Goal: Task Accomplishment & Management: Manage account settings

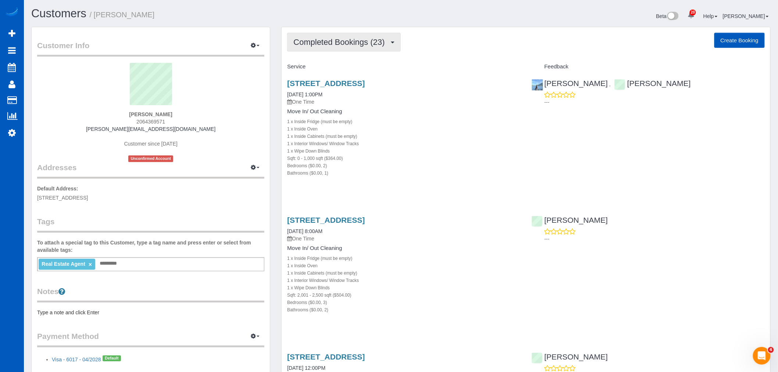
click at [329, 47] on button "Completed Bookings (23)" at bounding box center [343, 42] width 113 height 19
click at [431, 148] on div "1 x Wipe Down Blinds" at bounding box center [403, 150] width 233 height 7
click at [318, 86] on link "[STREET_ADDRESS]" at bounding box center [326, 83] width 78 height 8
click at [362, 47] on button "Completed Bookings (23)" at bounding box center [343, 42] width 113 height 19
click at [383, 61] on div "Service" at bounding box center [403, 67] width 244 height 12
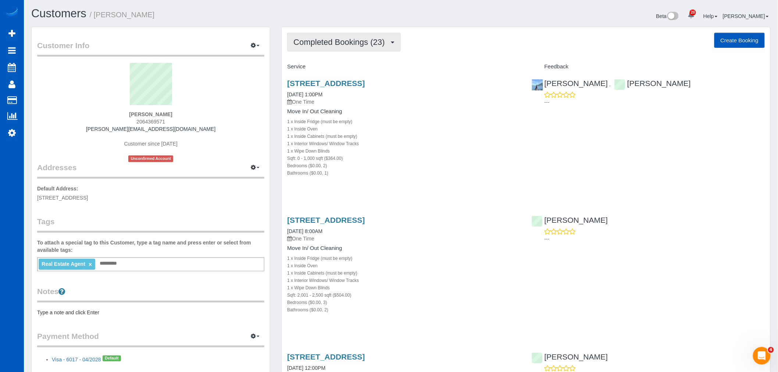
click at [374, 45] on span "Completed Bookings (23)" at bounding box center [340, 41] width 95 height 9
click at [352, 64] on link "Upcoming Bookings (2)" at bounding box center [326, 69] width 79 height 10
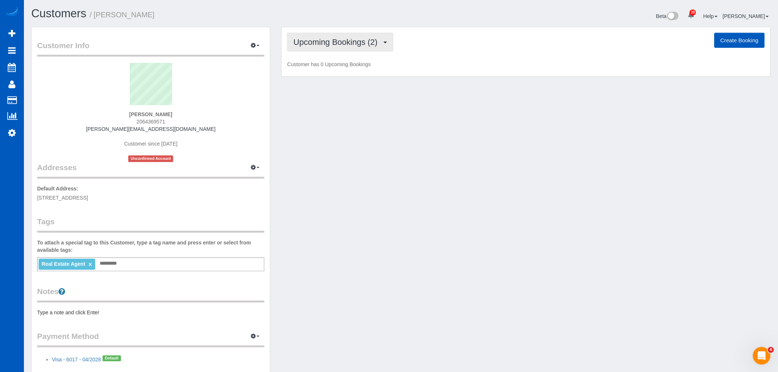
click at [347, 47] on button "Upcoming Bookings (2)" at bounding box center [340, 42] width 106 height 19
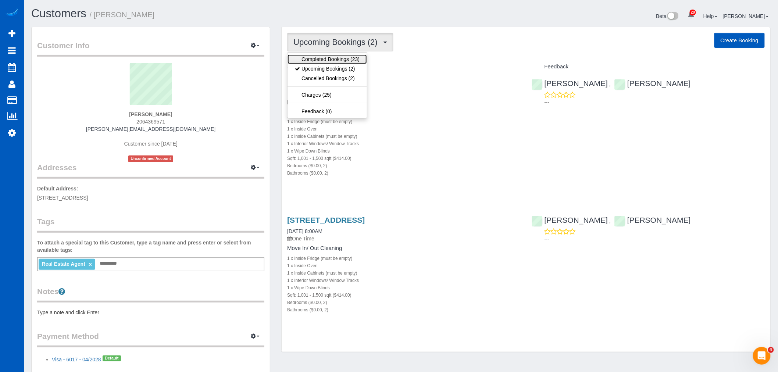
click at [343, 57] on link "Completed Bookings (23)" at bounding box center [326, 59] width 79 height 10
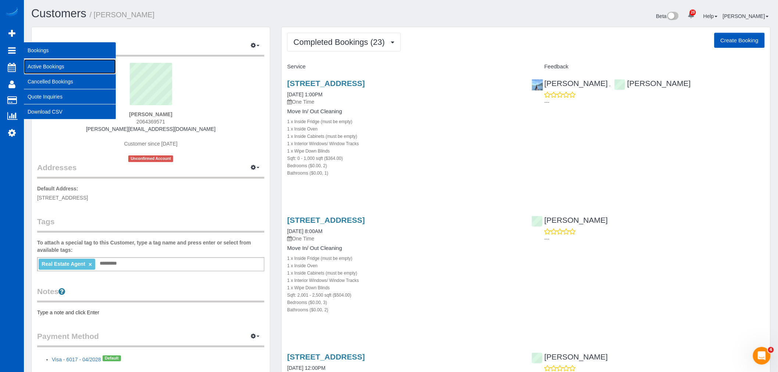
click at [49, 68] on link "Active Bookings" at bounding box center [70, 66] width 92 height 15
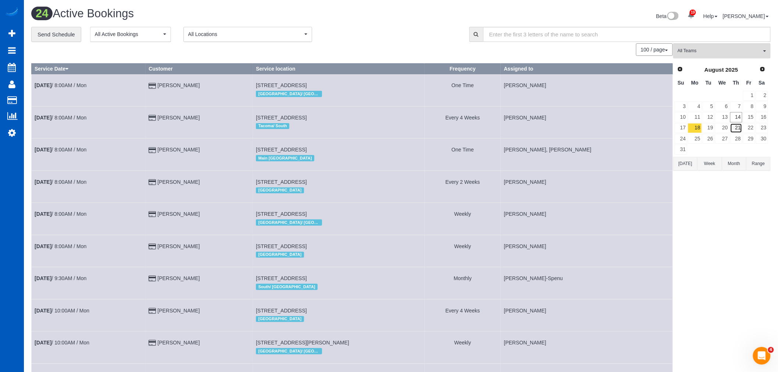
click at [733, 123] on link "21" at bounding box center [736, 128] width 12 height 10
click at [737, 118] on link "14" at bounding box center [736, 117] width 12 height 10
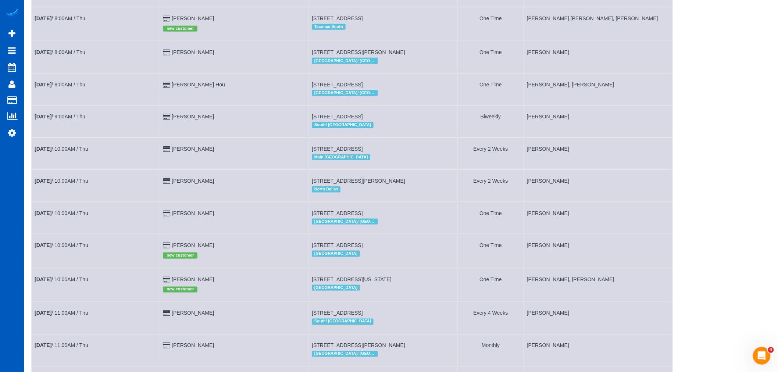
scroll to position [325, 0]
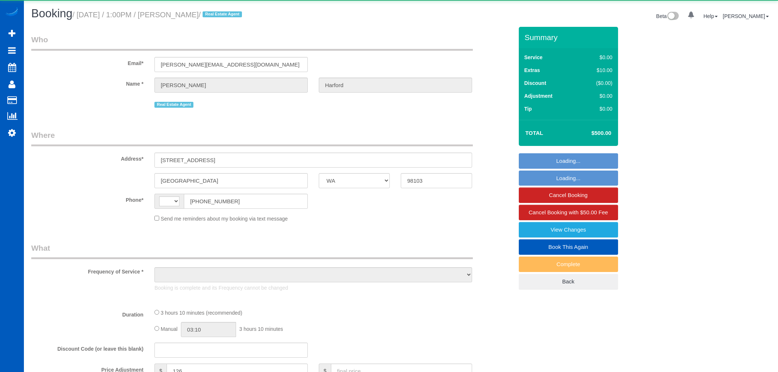
select select "WA"
select select "string:US"
select select "object:1185"
select select "199"
select select "2"
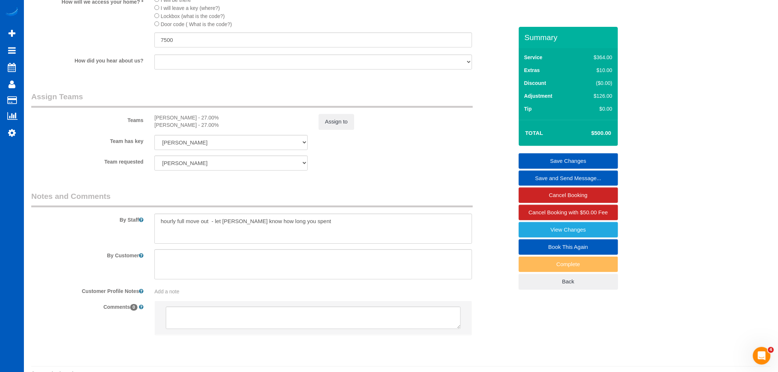
scroll to position [937, 0]
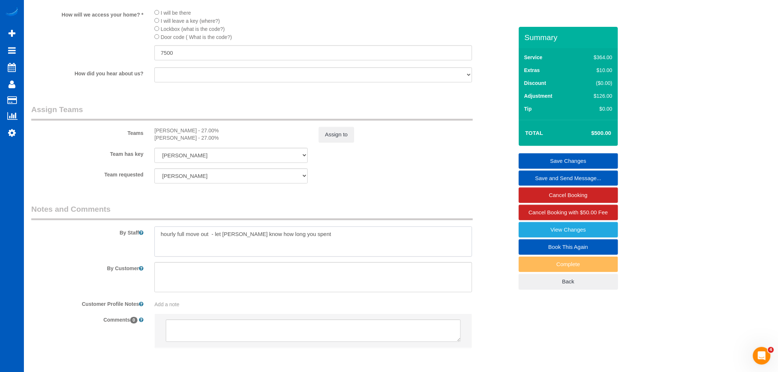
click at [318, 256] on textarea at bounding box center [312, 241] width 317 height 30
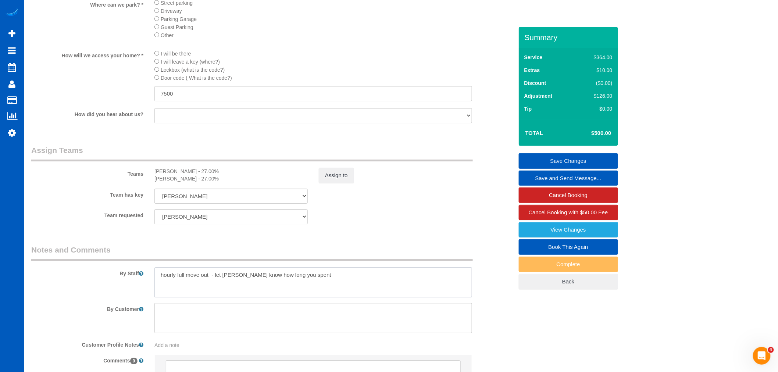
scroll to position [855, 0]
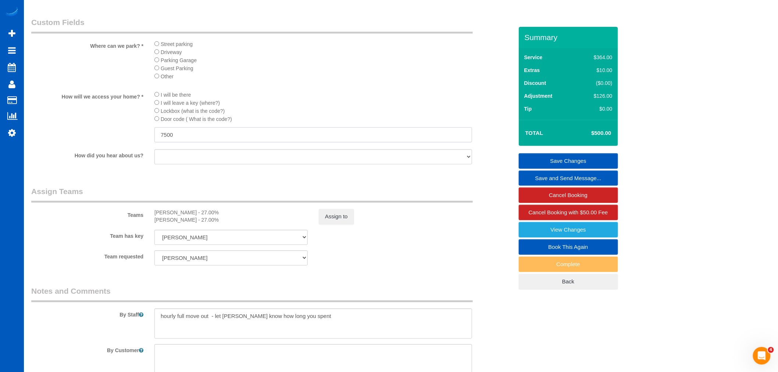
click at [220, 142] on input "7500" at bounding box center [312, 134] width 317 height 15
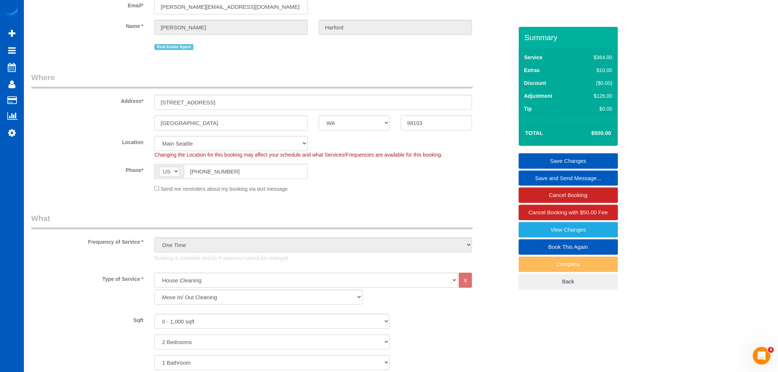
scroll to position [0, 0]
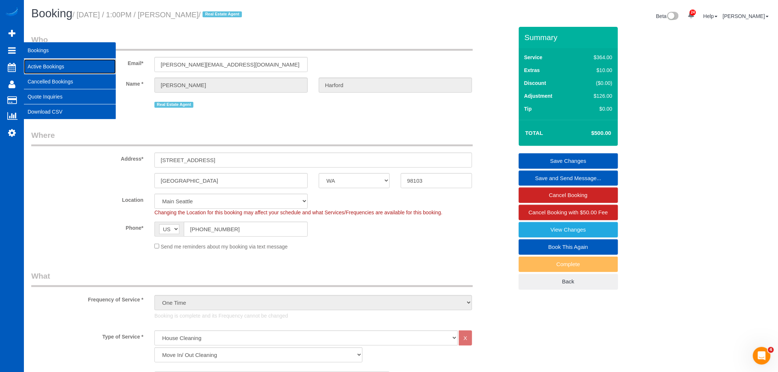
click at [47, 64] on link "Active Bookings" at bounding box center [70, 66] width 92 height 15
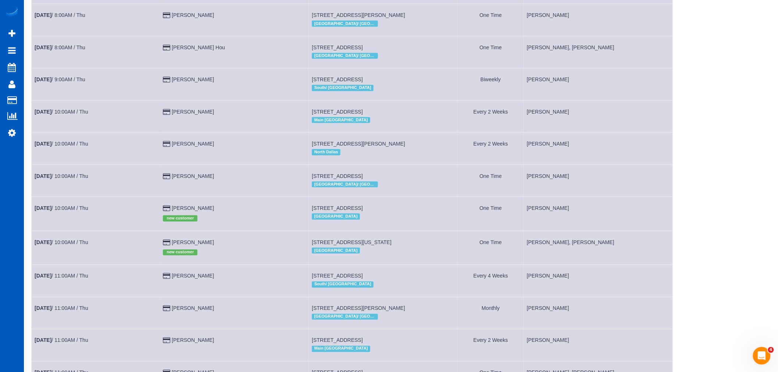
scroll to position [367, 0]
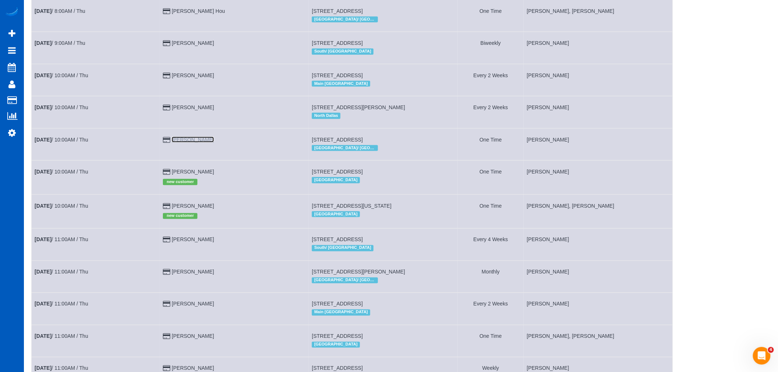
click at [204, 143] on link "[PERSON_NAME]" at bounding box center [193, 140] width 42 height 6
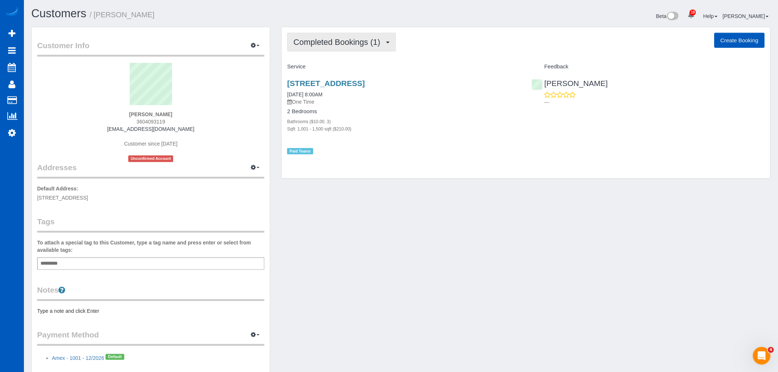
click at [348, 50] on button "Completed Bookings (1)" at bounding box center [341, 42] width 109 height 19
click at [348, 64] on link "Upcoming Bookings (1)" at bounding box center [325, 69] width 76 height 10
drag, startPoint x: 355, startPoint y: 36, endPoint x: 353, endPoint y: 42, distance: 6.2
click at [355, 36] on button "Upcoming Bookings (1)" at bounding box center [340, 42] width 106 height 19
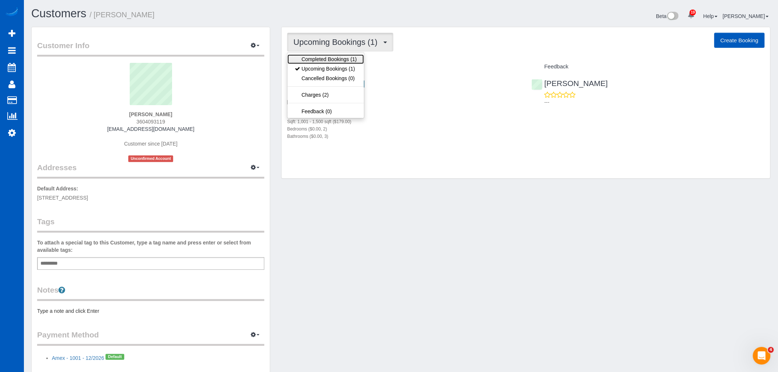
click at [340, 58] on link "Completed Bookings (1)" at bounding box center [325, 59] width 76 height 10
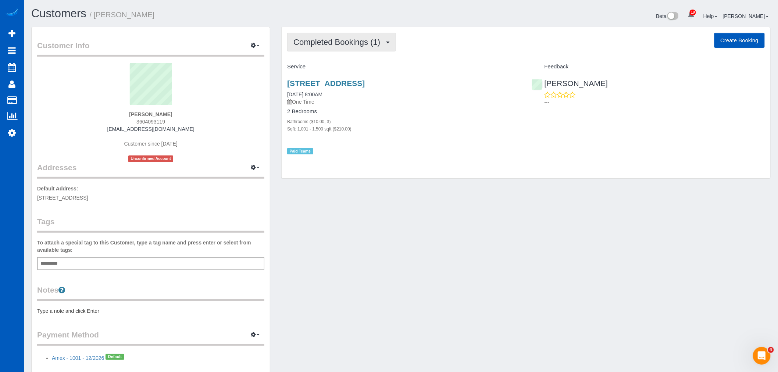
click at [334, 46] on span "Completed Bookings (1)" at bounding box center [338, 41] width 90 height 9
click at [331, 67] on link "Upcoming Bookings (1)" at bounding box center [325, 69] width 76 height 10
click at [340, 46] on span "Upcoming Bookings (1)" at bounding box center [337, 41] width 88 height 9
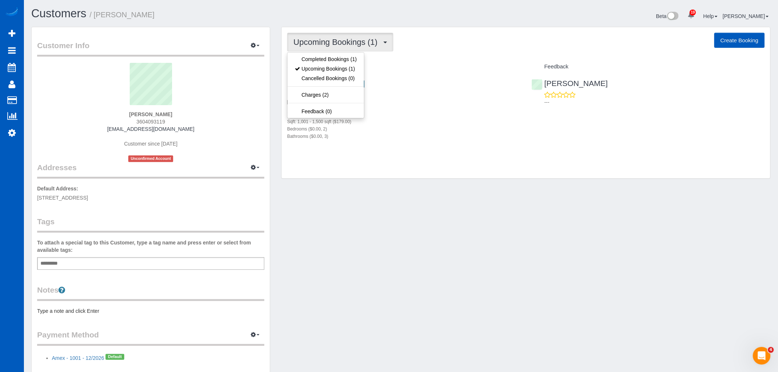
click at [403, 254] on div "Customer Info Edit Contact Info Send Message Email Preferences Special Sales Ta…" at bounding box center [401, 208] width 750 height 363
click at [341, 46] on span "Upcoming Bookings (1)" at bounding box center [337, 41] width 88 height 9
click at [340, 63] on link "Completed Bookings (1)" at bounding box center [325, 59] width 76 height 10
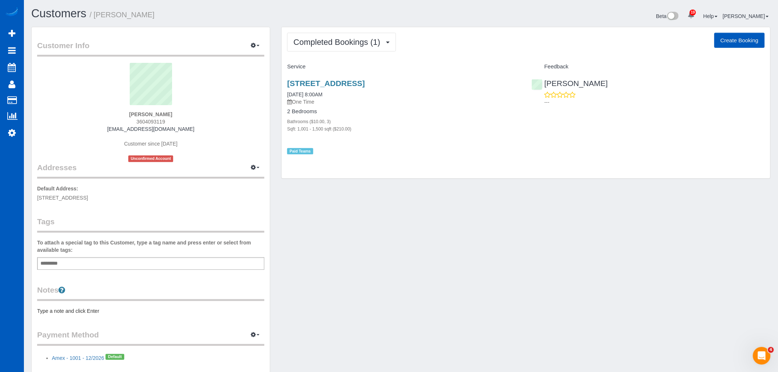
click at [362, 52] on div "Completed Bookings (1) Completed Bookings (1) Upcoming Bookings (1) Cancelled B…" at bounding box center [525, 102] width 488 height 151
click at [360, 45] on span "Completed Bookings (1)" at bounding box center [338, 41] width 90 height 9
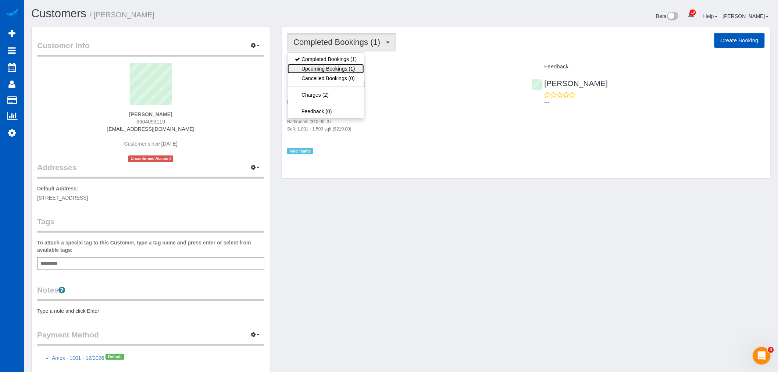
click at [333, 66] on link "Upcoming Bookings (1)" at bounding box center [325, 69] width 76 height 10
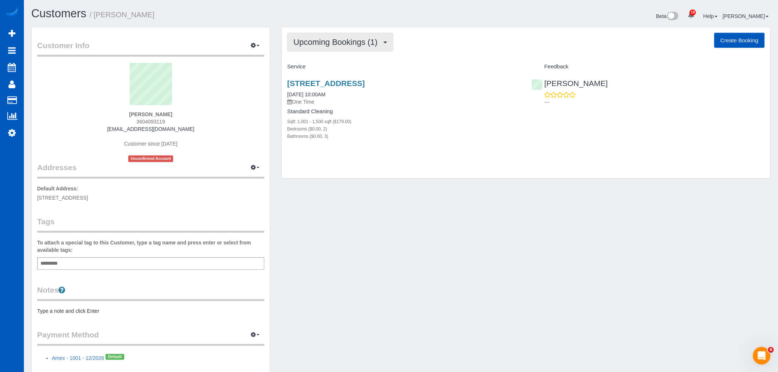
click at [329, 49] on button "Upcoming Bookings (1)" at bounding box center [340, 42] width 106 height 19
click at [320, 57] on link "Completed Bookings (1)" at bounding box center [325, 59] width 76 height 10
click at [315, 83] on link "1112 Se 8th Way, Battleground, WA 98604" at bounding box center [326, 83] width 78 height 8
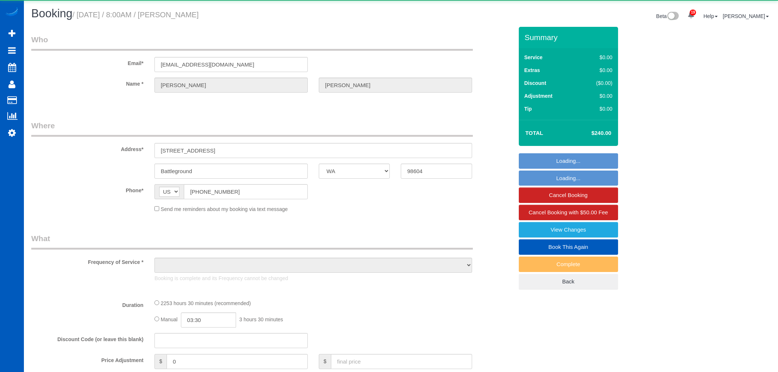
select select "WA"
select select "object:1054"
select select "3"
select select "1001"
select select "spot1"
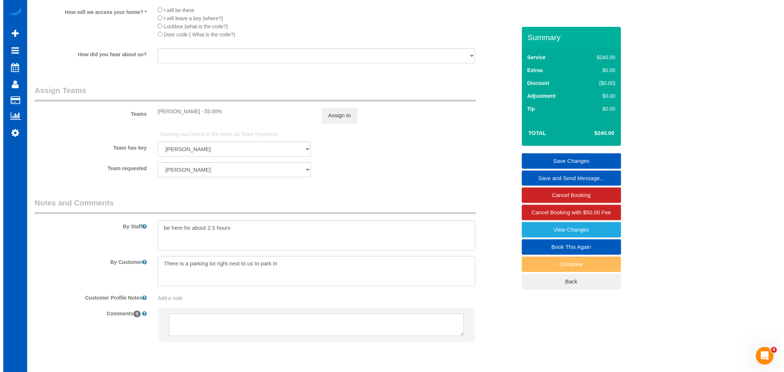
scroll to position [805, 0]
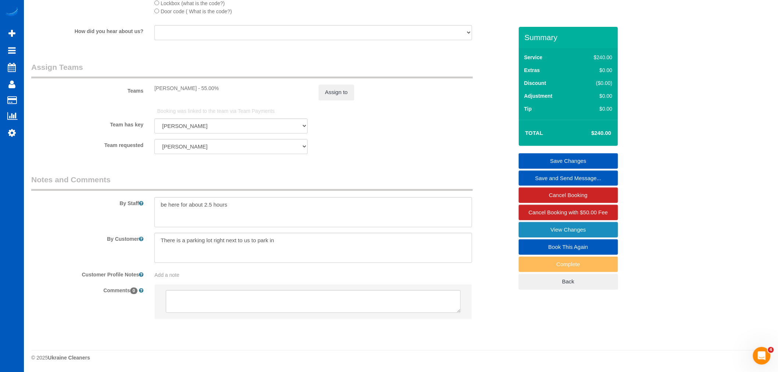
click at [549, 229] on link "View Changes" at bounding box center [567, 229] width 99 height 15
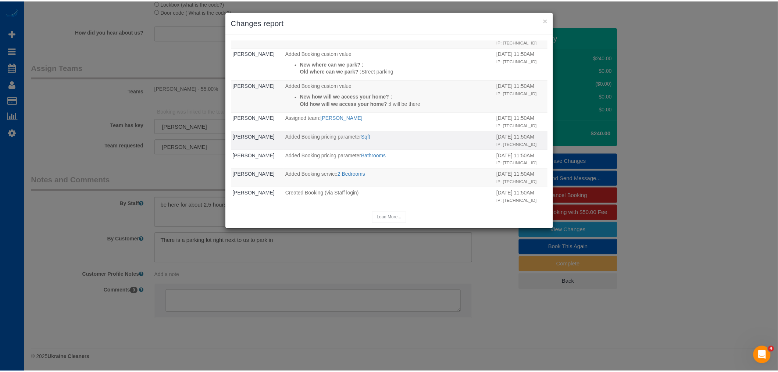
scroll to position [175, 0]
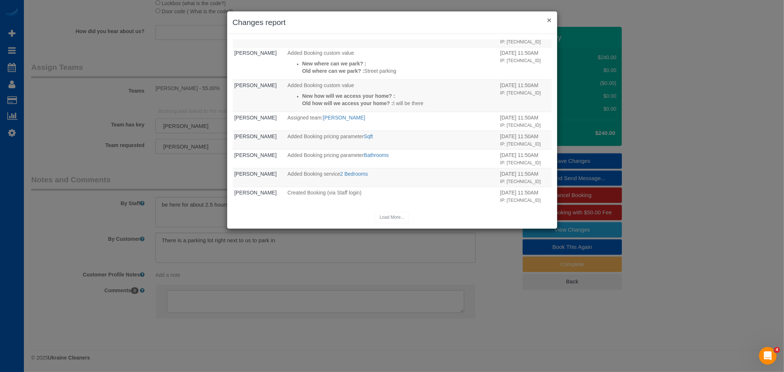
click at [549, 16] on button "×" at bounding box center [549, 20] width 4 height 8
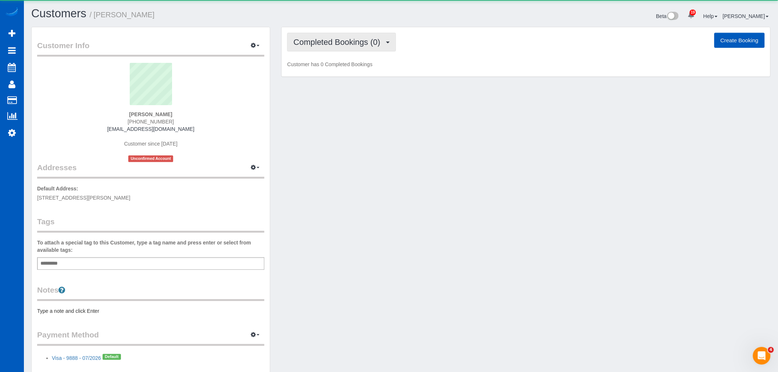
click at [300, 42] on span "Completed Bookings (0)" at bounding box center [338, 41] width 90 height 9
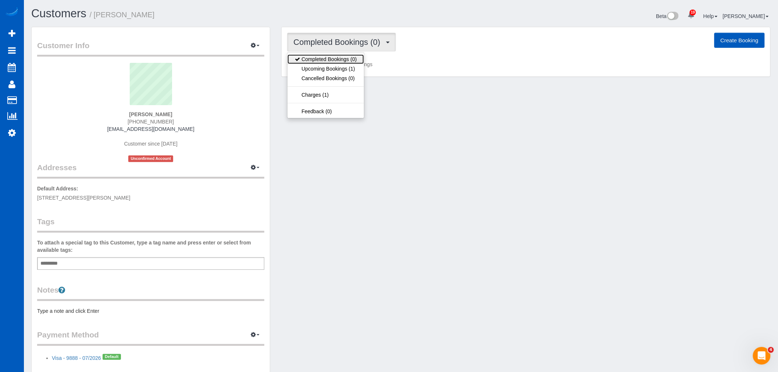
click at [315, 63] on link "Completed Bookings (0)" at bounding box center [325, 59] width 76 height 10
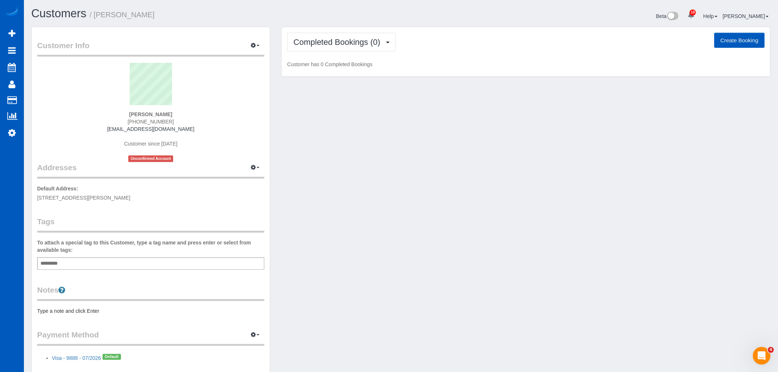
click at [317, 53] on div "Completed Bookings (0) Completed Bookings (0) Upcoming Bookings (1) Cancelled B…" at bounding box center [525, 52] width 488 height 50
click at [326, 50] on button "Completed Bookings (0)" at bounding box center [341, 42] width 109 height 19
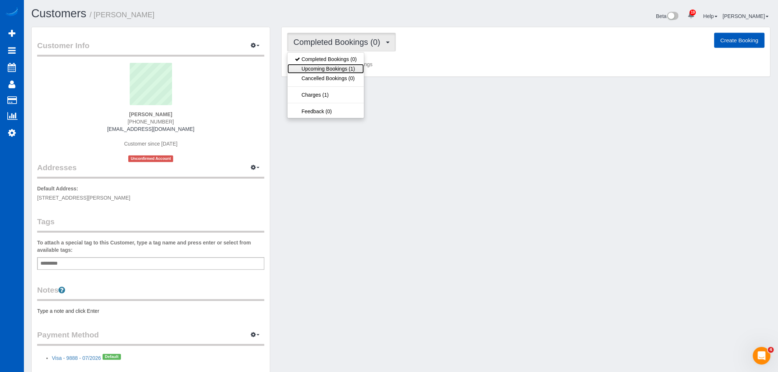
click at [336, 71] on link "Upcoming Bookings (1)" at bounding box center [325, 69] width 76 height 10
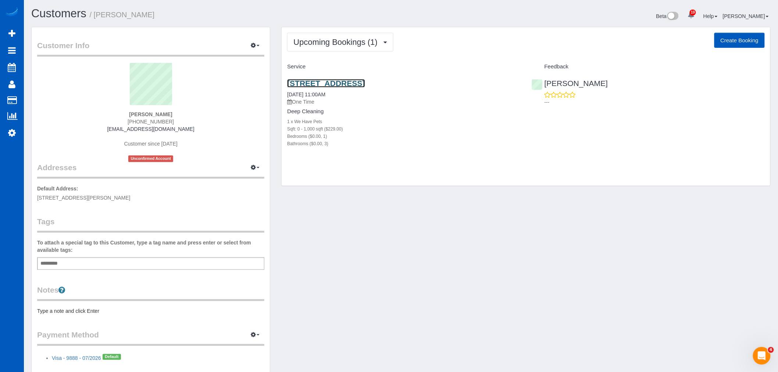
click at [331, 81] on link "3726 Sw 16th Court, Gresham, OR 97080" at bounding box center [326, 83] width 78 height 8
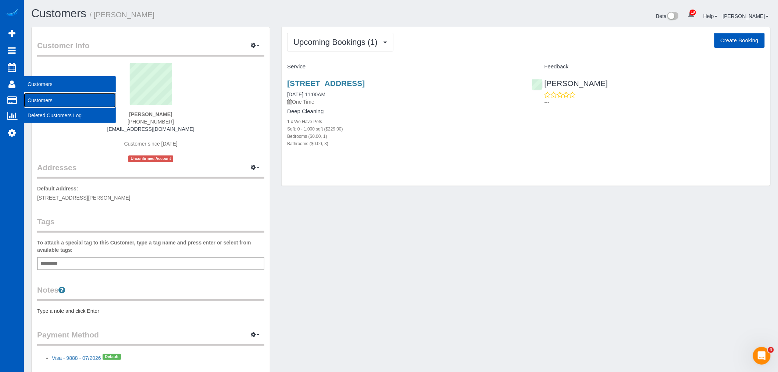
click at [67, 105] on link "Customers" at bounding box center [70, 100] width 92 height 15
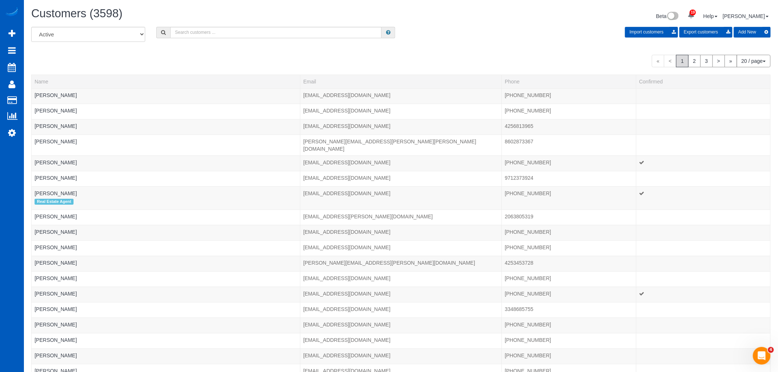
click at [191, 42] on div "All Active Archived Import customers Export customers Add New" at bounding box center [401, 37] width 750 height 21
click at [191, 34] on input "text" at bounding box center [275, 32] width 211 height 11
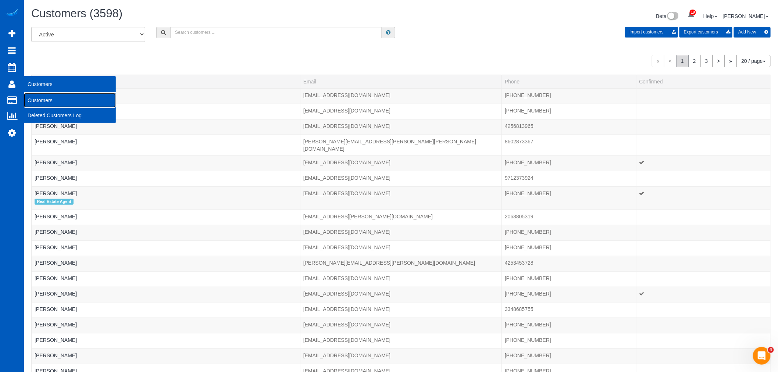
click at [51, 104] on link "Customers" at bounding box center [70, 100] width 92 height 15
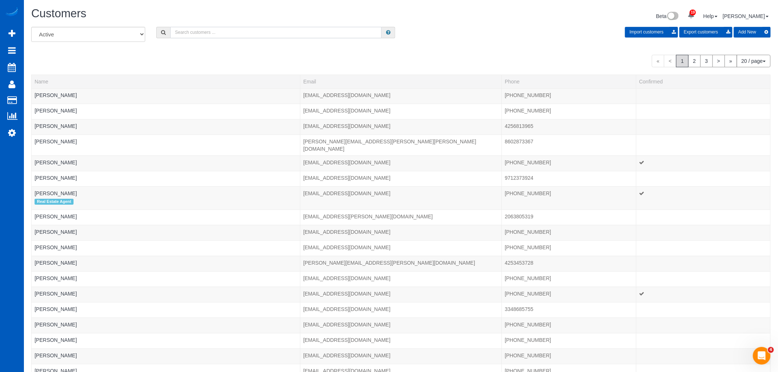
click at [199, 36] on input "text" at bounding box center [275, 32] width 211 height 11
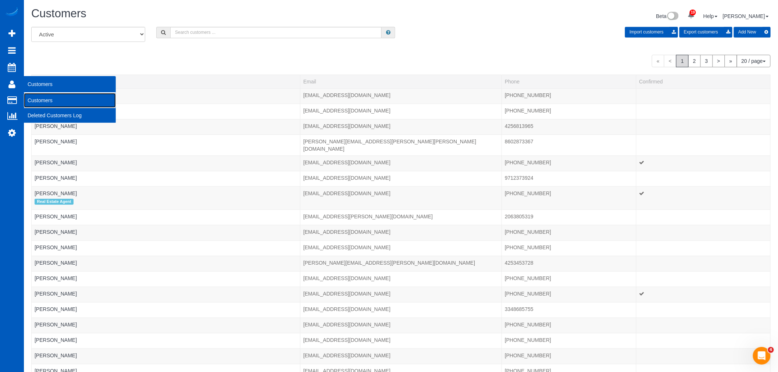
click at [49, 102] on link "Customers" at bounding box center [70, 100] width 92 height 15
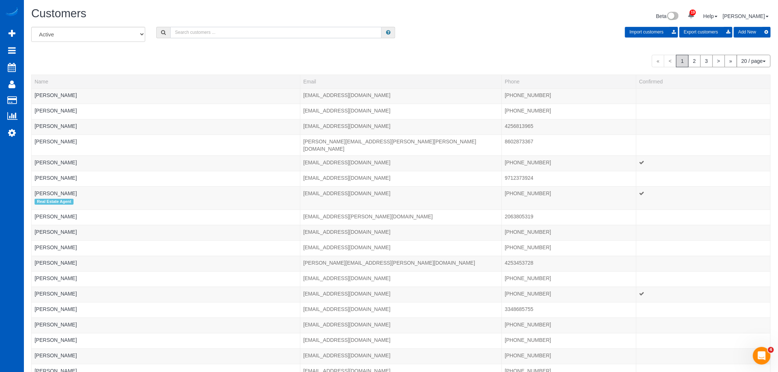
click at [208, 29] on input "text" at bounding box center [275, 32] width 211 height 11
click at [201, 37] on input "text" at bounding box center [275, 32] width 211 height 11
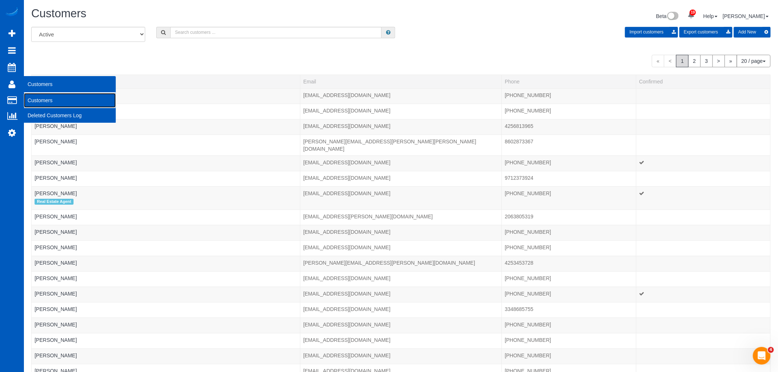
click at [43, 100] on link "Customers" at bounding box center [70, 100] width 92 height 15
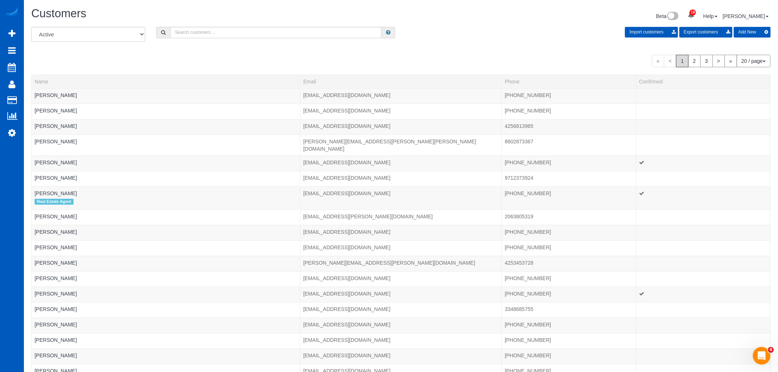
click at [199, 42] on div "All Active Archived Import customers Export customers Add New" at bounding box center [401, 37] width 750 height 21
click at [208, 34] on input "text" at bounding box center [275, 32] width 211 height 11
type input "cindy"
click at [207, 31] on input "cindy" at bounding box center [275, 32] width 211 height 11
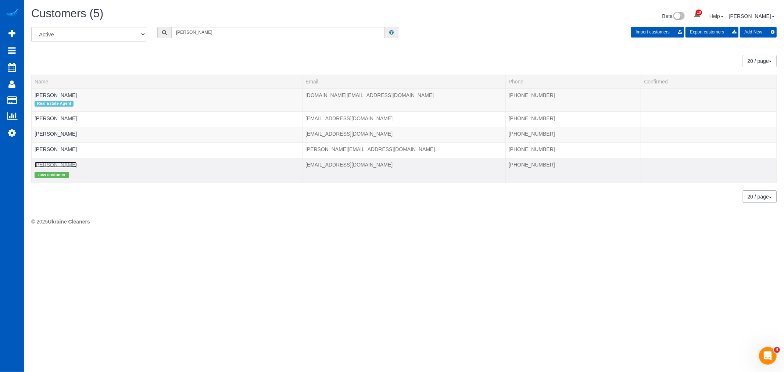
click at [49, 166] on link "[PERSON_NAME]" at bounding box center [56, 165] width 42 height 6
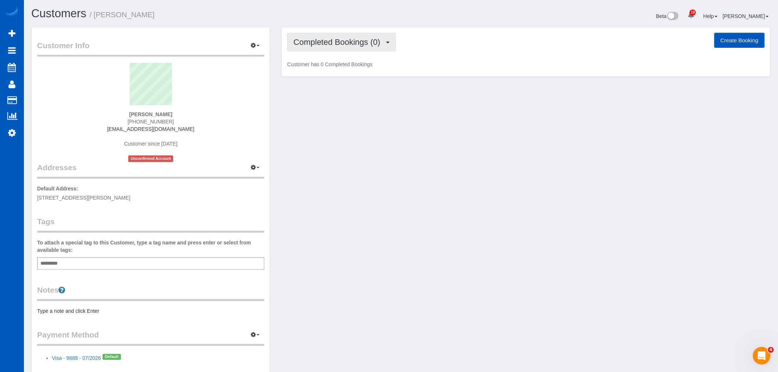
click at [340, 47] on button "Completed Bookings (0)" at bounding box center [341, 42] width 109 height 19
click at [334, 68] on link "Upcoming Bookings (1)" at bounding box center [325, 69] width 76 height 10
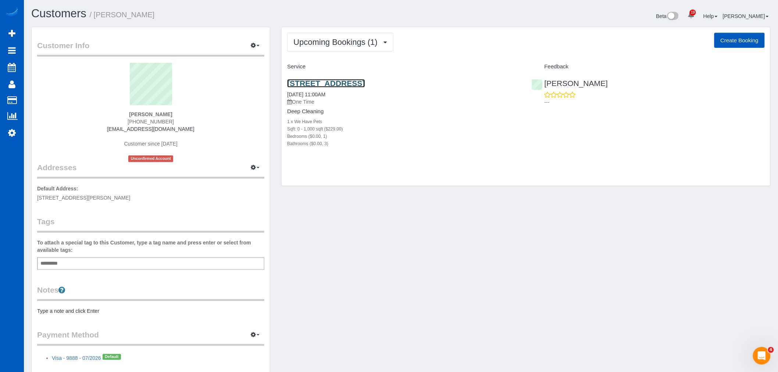
click at [345, 87] on link "[STREET_ADDRESS]" at bounding box center [326, 83] width 78 height 8
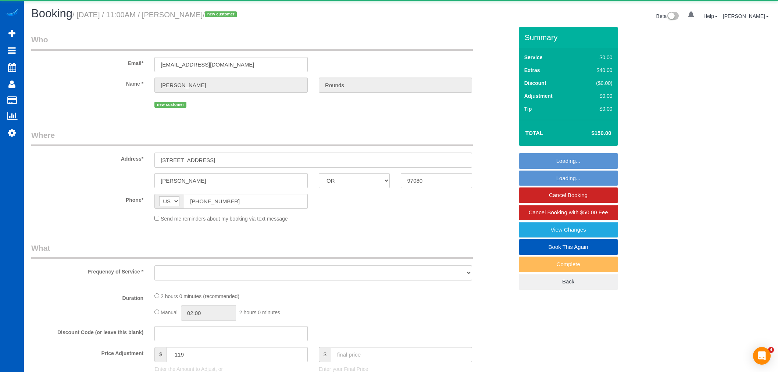
select select "OR"
select select "object:1113"
select select "199"
select select "3"
select select "spot1"
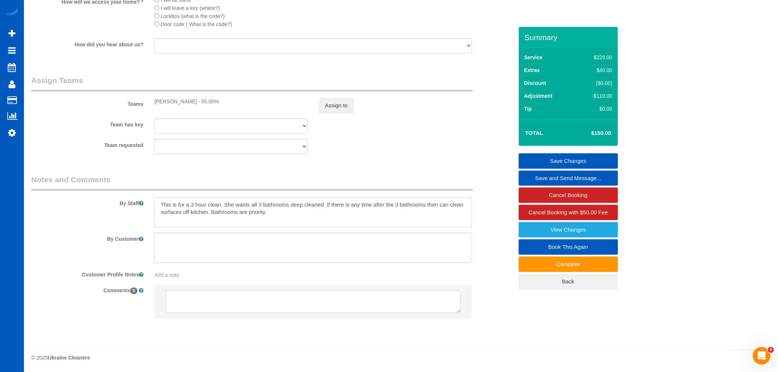
scroll to position [912, 0]
click at [450, 212] on textarea at bounding box center [312, 212] width 317 height 30
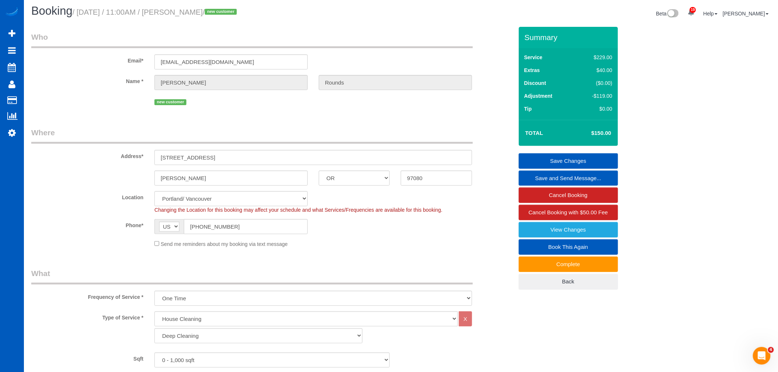
scroll to position [0, 0]
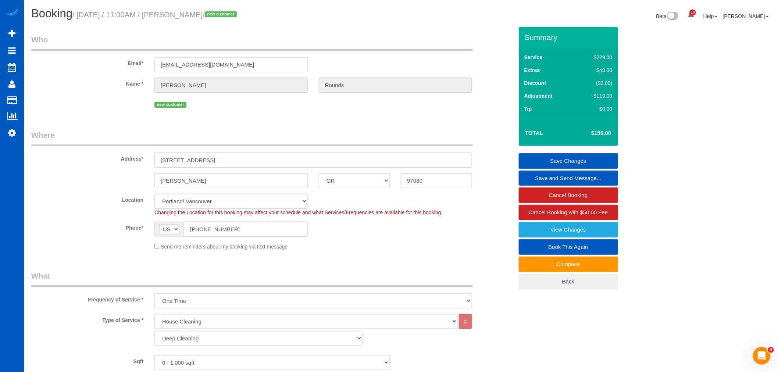
drag, startPoint x: 218, startPoint y: 160, endPoint x: 154, endPoint y: 162, distance: 64.3
click at [151, 161] on div "[STREET_ADDRESS]" at bounding box center [313, 159] width 329 height 15
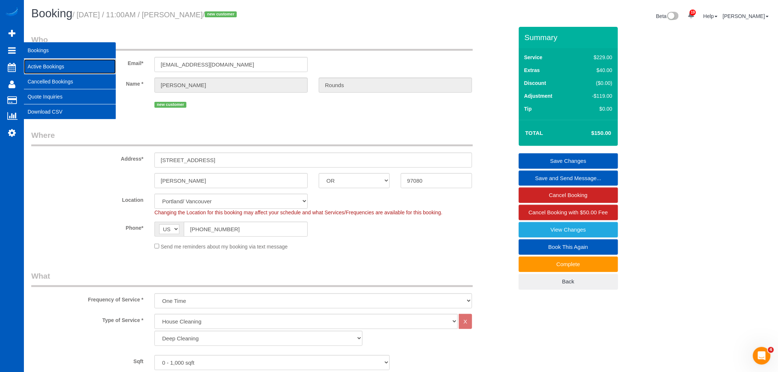
click at [77, 67] on link "Active Bookings" at bounding box center [70, 66] width 92 height 15
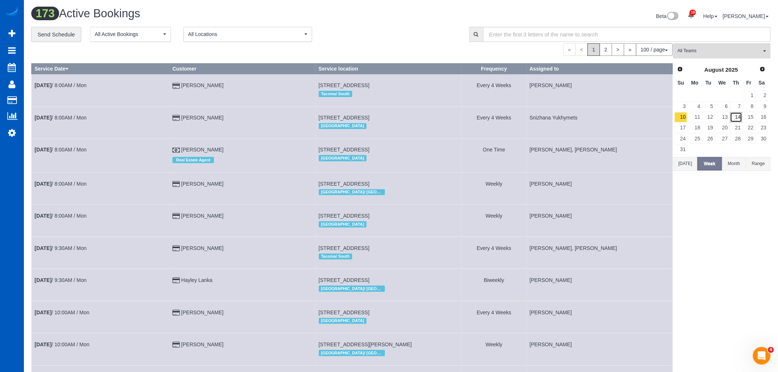
click at [738, 119] on link "14" at bounding box center [736, 117] width 12 height 10
click at [708, 52] on span "All Teams" at bounding box center [719, 51] width 84 height 6
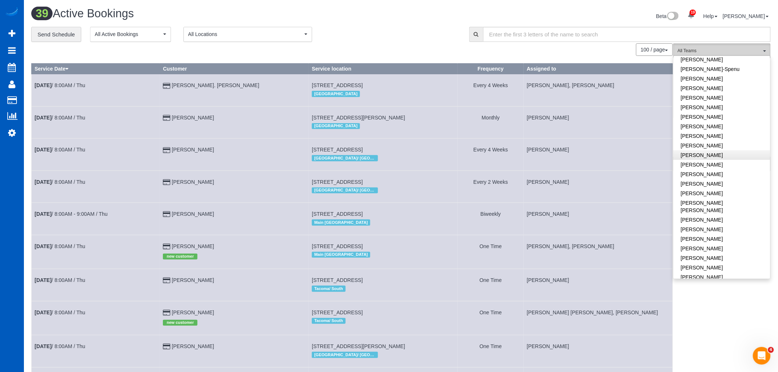
scroll to position [204, 0]
click at [720, 174] on link "Mariia Maherovska" at bounding box center [721, 179] width 97 height 10
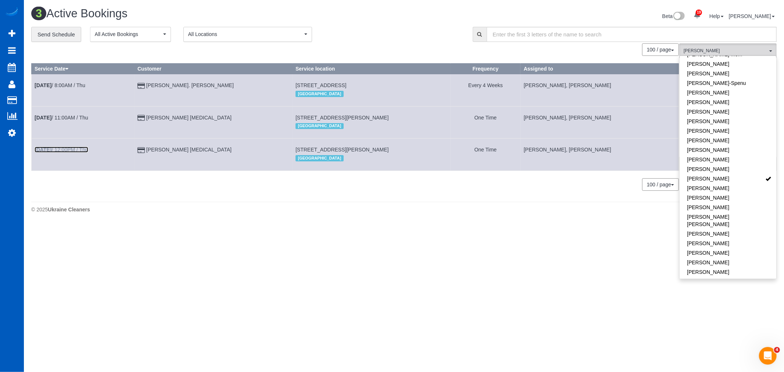
click at [65, 149] on link "Aug 14th / 12:00PM / Thu" at bounding box center [62, 150] width 54 height 6
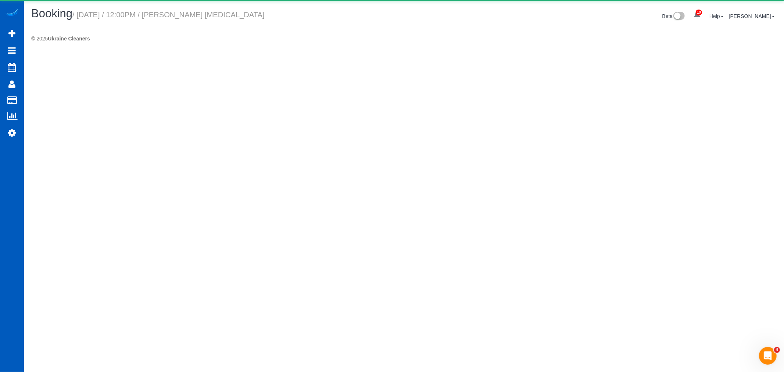
select select "WA"
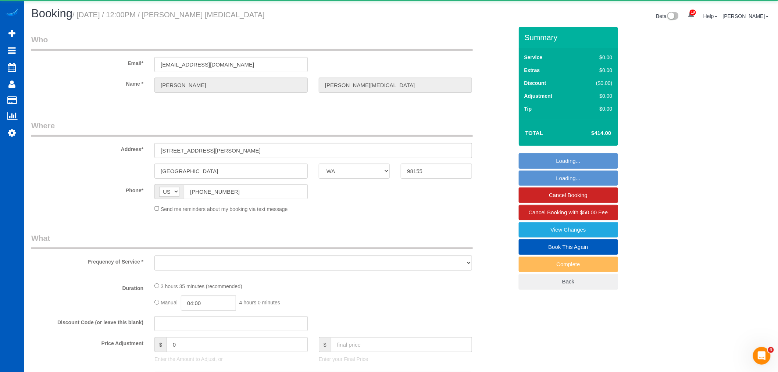
select select "object:4304"
select select "string:fspay-28bada41-0163-4121-b947-bdc762673fdf"
select select "199"
select select "1001"
select select "3"
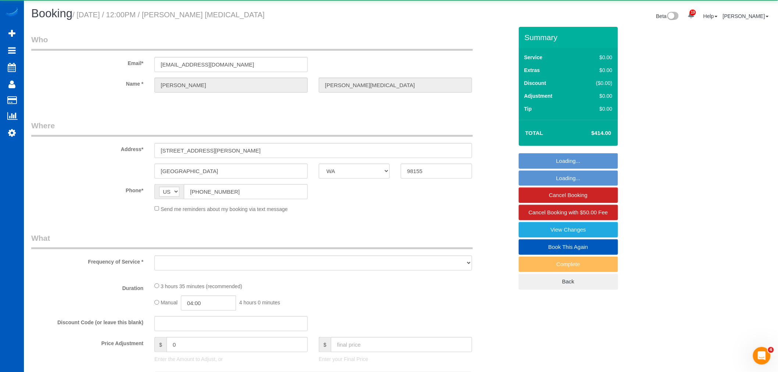
select select "2"
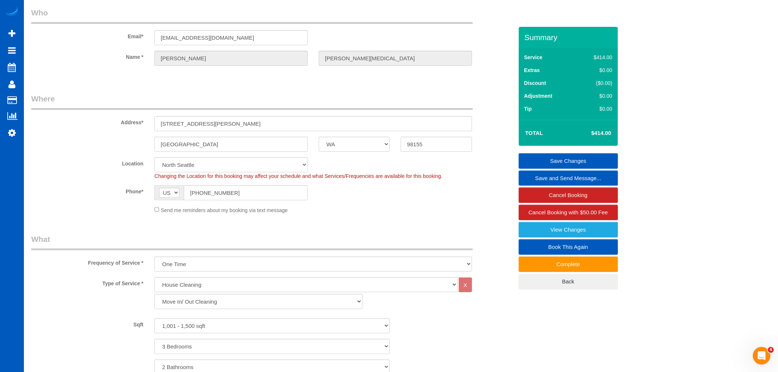
scroll to position [24, 0]
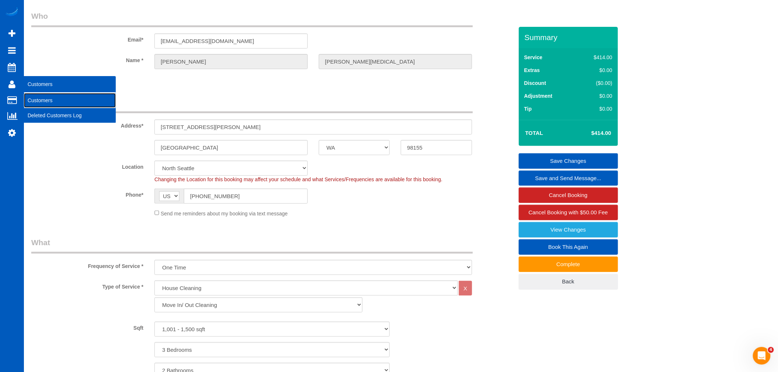
click at [52, 104] on link "Customers" at bounding box center [70, 100] width 92 height 15
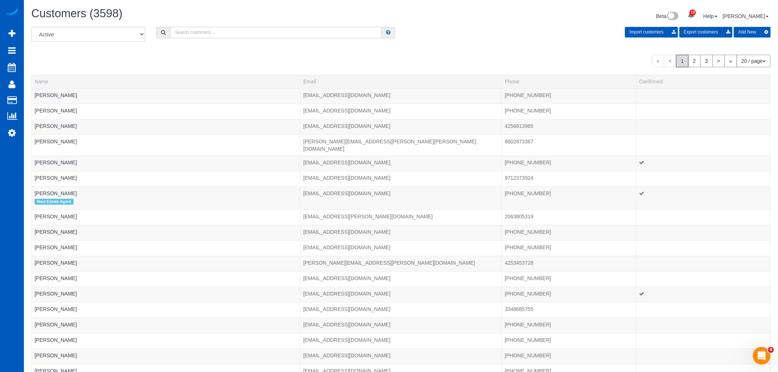
click at [200, 35] on input "text" at bounding box center [275, 32] width 211 height 11
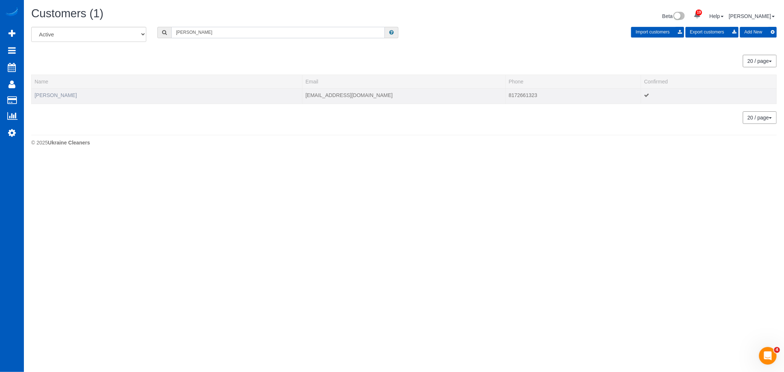
type input "ashley barnhart"
click at [56, 94] on link "Ashley Barnhart" at bounding box center [56, 95] width 42 height 6
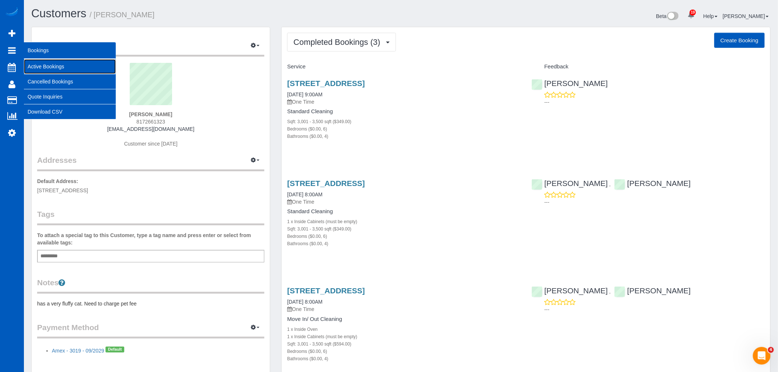
click at [58, 71] on link "Active Bookings" at bounding box center [70, 66] width 92 height 15
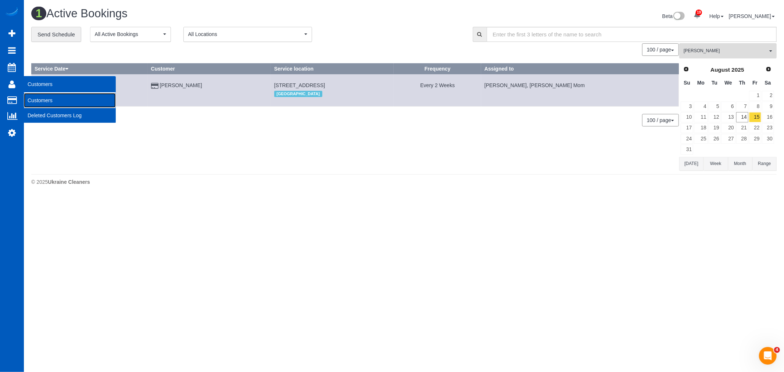
click at [54, 102] on link "Customers" at bounding box center [70, 100] width 92 height 15
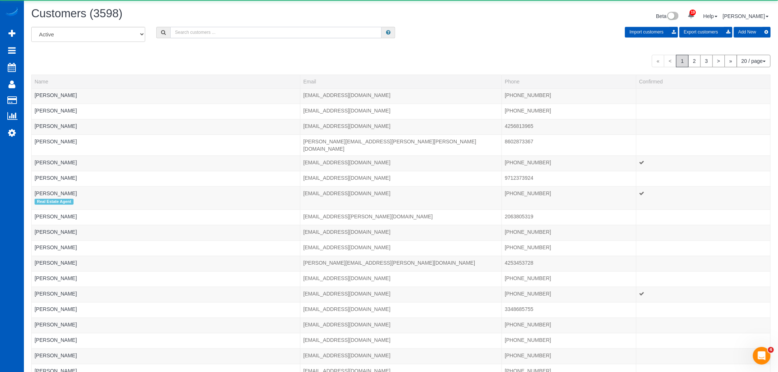
click at [220, 38] on input "text" at bounding box center [275, 32] width 211 height 11
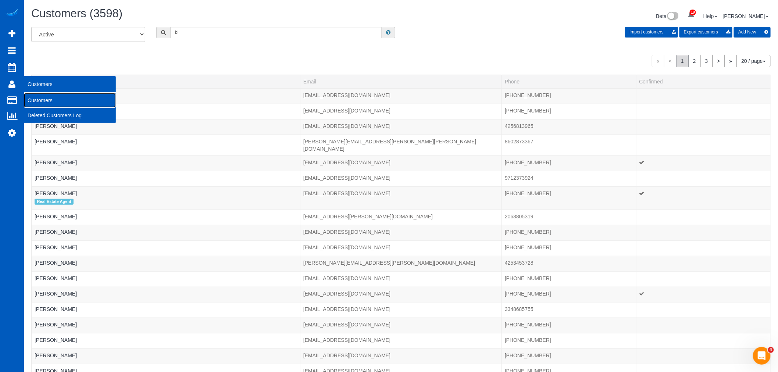
click at [48, 101] on link "Customers" at bounding box center [70, 100] width 92 height 15
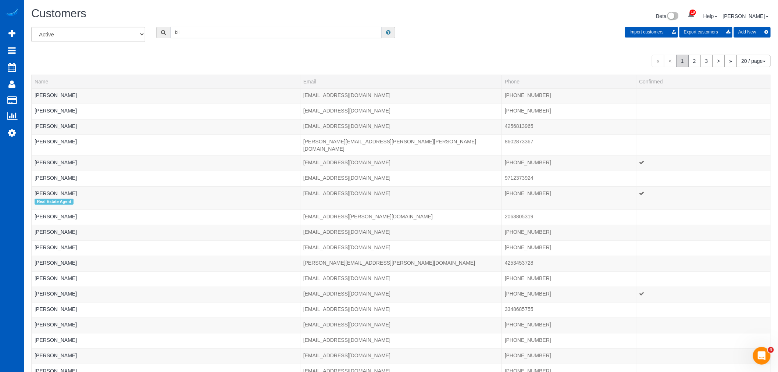
click at [209, 37] on input "bli" at bounding box center [275, 32] width 211 height 11
drag, startPoint x: 215, startPoint y: 34, endPoint x: 43, endPoint y: 23, distance: 171.9
click at [43, 23] on div "Customers Beta 19 Your Notifications You have 0 alerts × You have 4 to charge f…" at bounding box center [401, 231] width 754 height 463
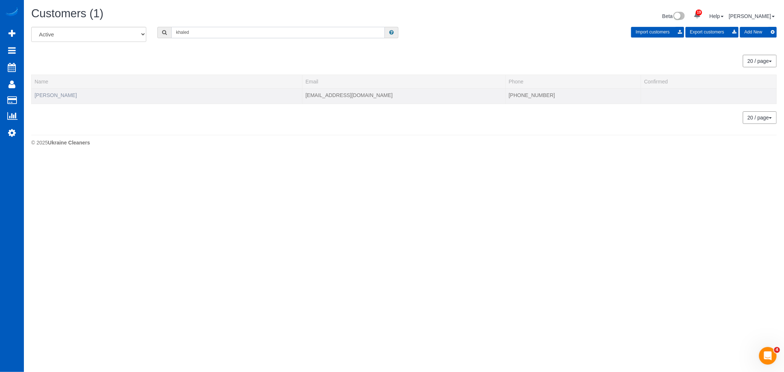
type input "khaled"
click at [51, 96] on link "Khaled Manhi" at bounding box center [56, 95] width 42 height 6
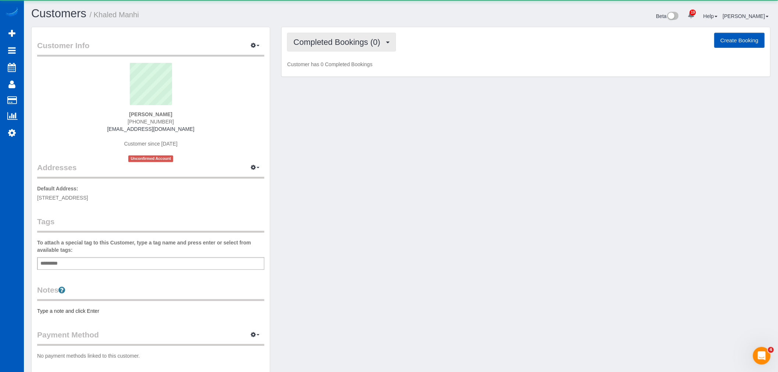
click at [356, 39] on span "Completed Bookings (0)" at bounding box center [338, 41] width 90 height 9
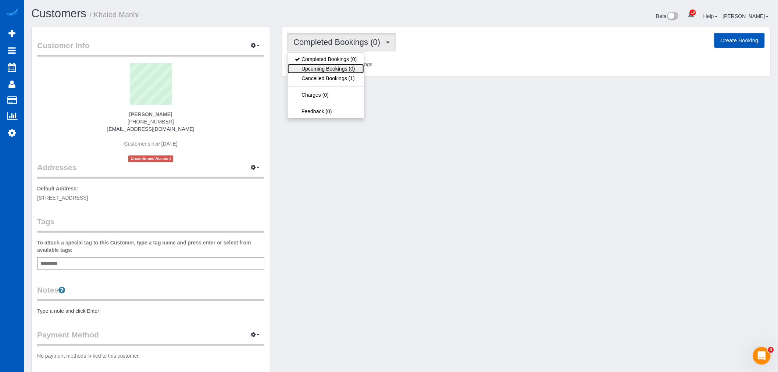
click at [342, 71] on link "Upcoming Bookings (0)" at bounding box center [325, 69] width 76 height 10
click at [337, 51] on button "Upcoming Bookings (0)" at bounding box center [340, 42] width 106 height 19
click at [471, 119] on div "Customer Info Edit Contact Info Send Message Email Preferences Special Sales Ta…" at bounding box center [401, 207] width 750 height 360
click at [335, 41] on span "Upcoming Bookings (0)" at bounding box center [337, 41] width 88 height 9
click at [324, 81] on link "Cancelled Bookings (1)" at bounding box center [325, 78] width 76 height 10
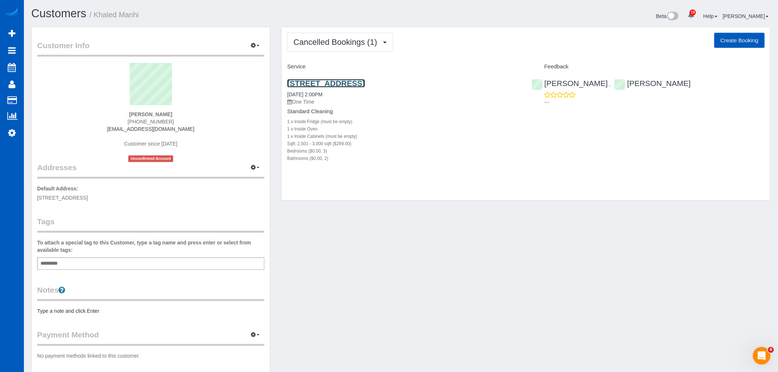
click at [319, 84] on link "8015 56th Street Ct W, University Place, WA 98467" at bounding box center [326, 83] width 78 height 8
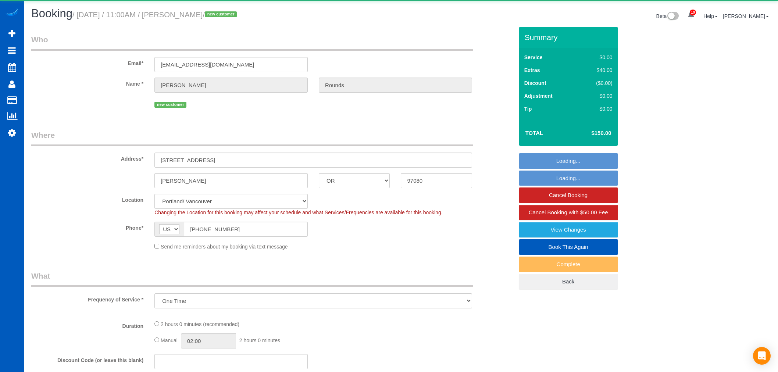
select select "OR"
select select "object:969"
select select "199"
select select "3"
select select "spot1"
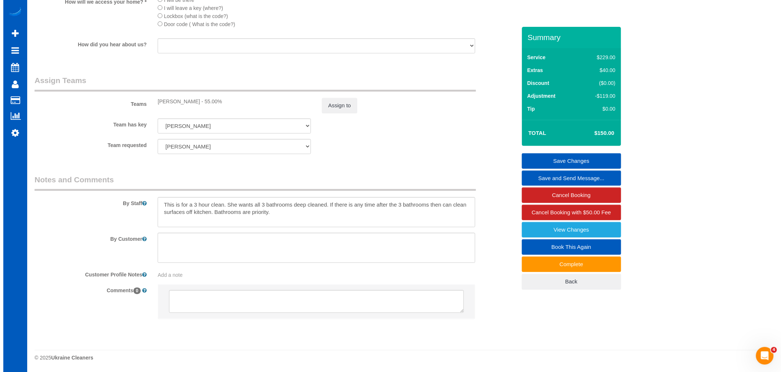
scroll to position [912, 0]
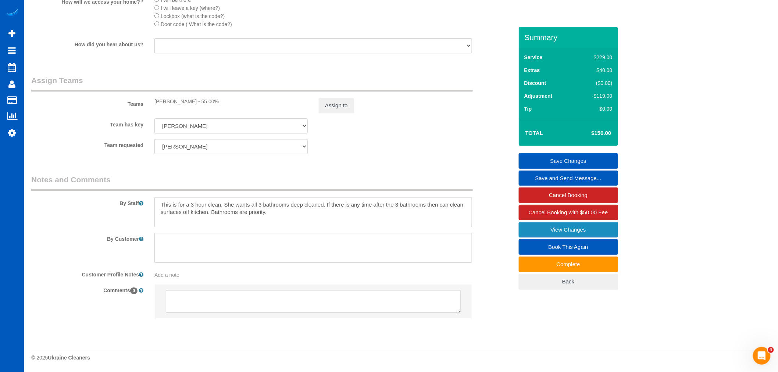
click at [539, 226] on link "View Changes" at bounding box center [567, 229] width 99 height 15
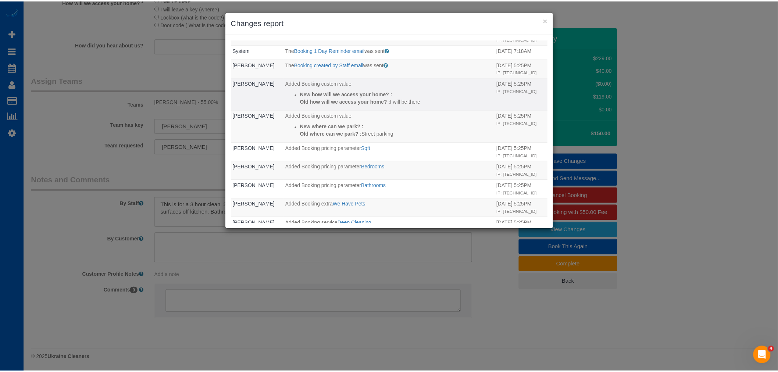
scroll to position [197, 0]
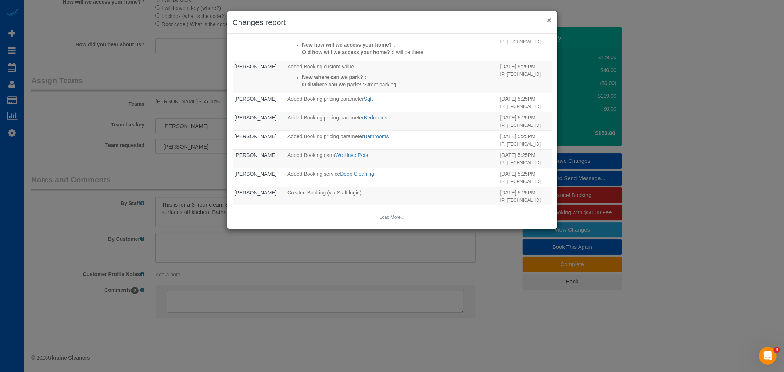
click at [549, 20] on button "×" at bounding box center [549, 20] width 4 height 8
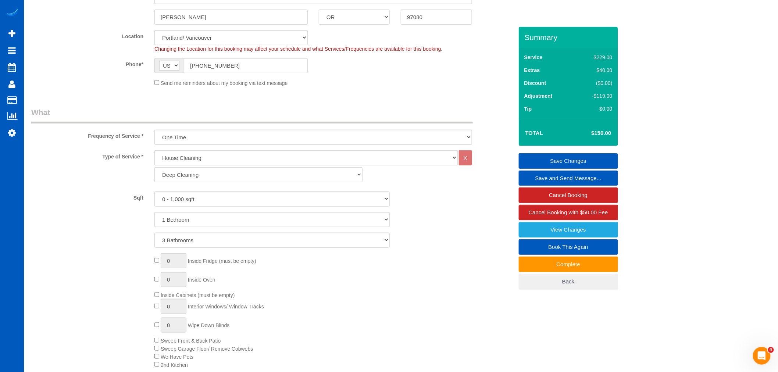
scroll to position [163, 0]
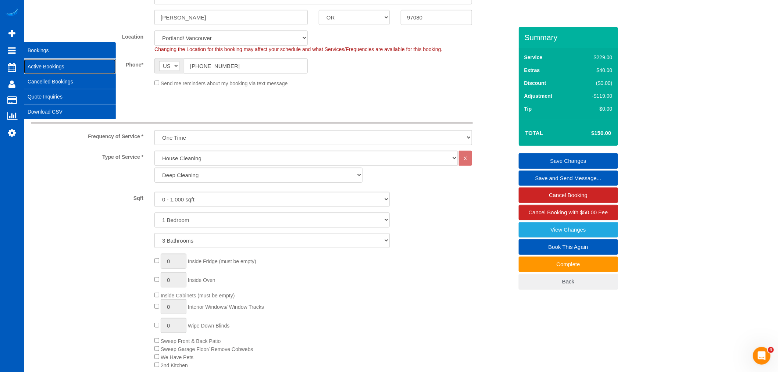
click at [46, 67] on link "Active Bookings" at bounding box center [70, 66] width 92 height 15
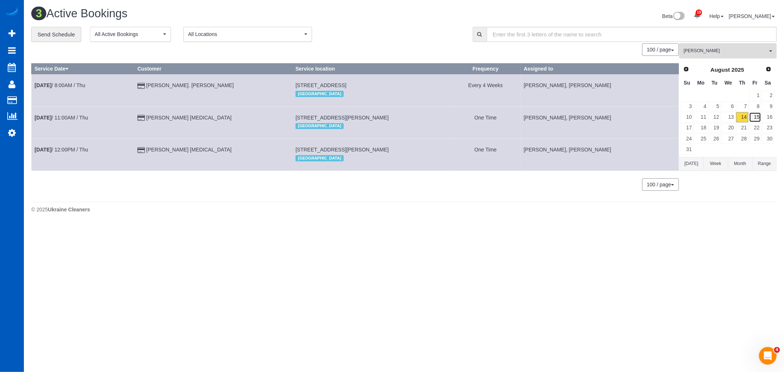
click at [755, 119] on link "15" at bounding box center [755, 117] width 12 height 10
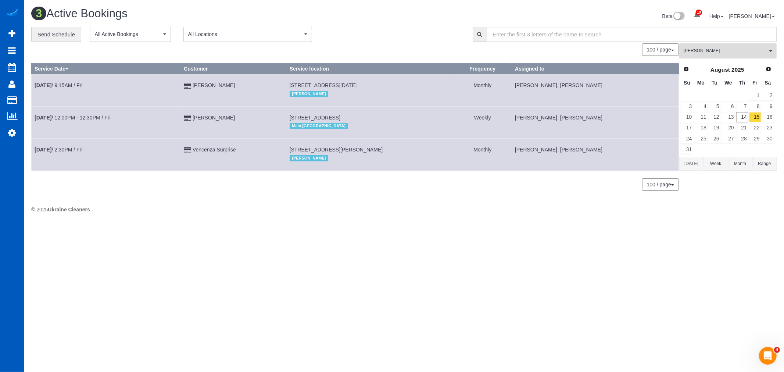
click at [714, 54] on span "Mariia Maherovska" at bounding box center [725, 51] width 84 height 6
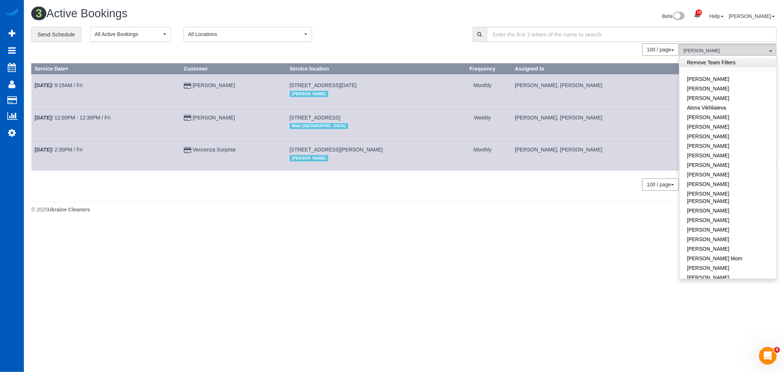
click at [714, 64] on link "Remove Team Filters" at bounding box center [727, 63] width 97 height 10
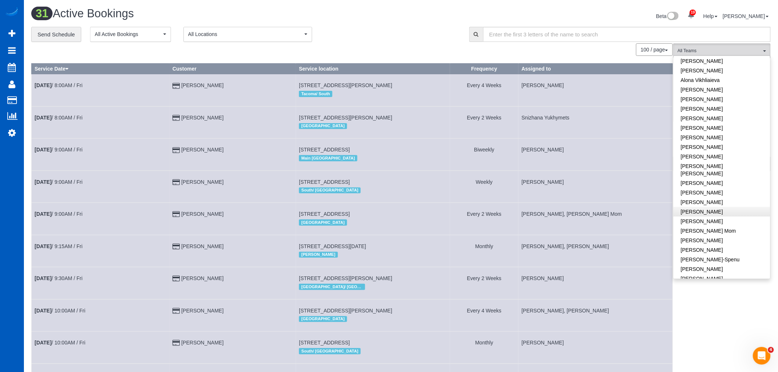
scroll to position [41, 0]
click at [714, 203] on link "Inna Novytska" at bounding box center [721, 208] width 97 height 10
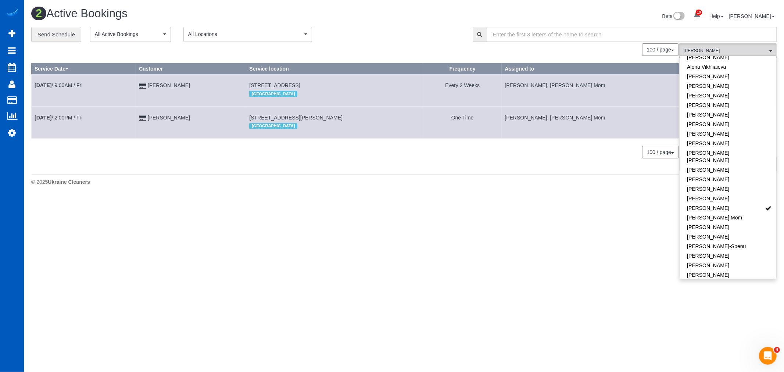
click at [428, 215] on body "19 Beta Your Notifications You have 0 alerts × You have 4 to charge for 08/12/2…" at bounding box center [392, 186] width 784 height 372
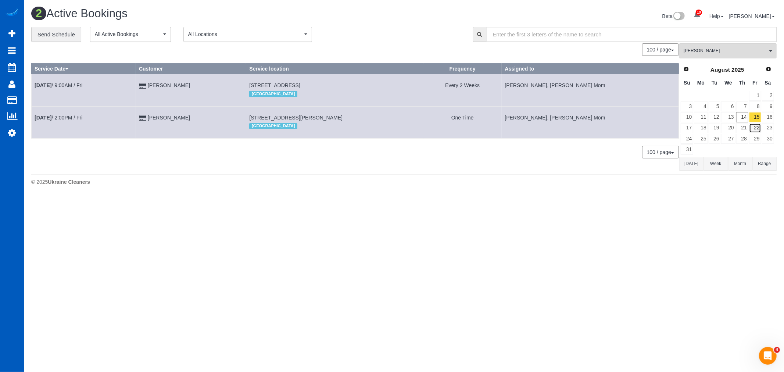
click at [752, 129] on link "22" at bounding box center [755, 128] width 12 height 10
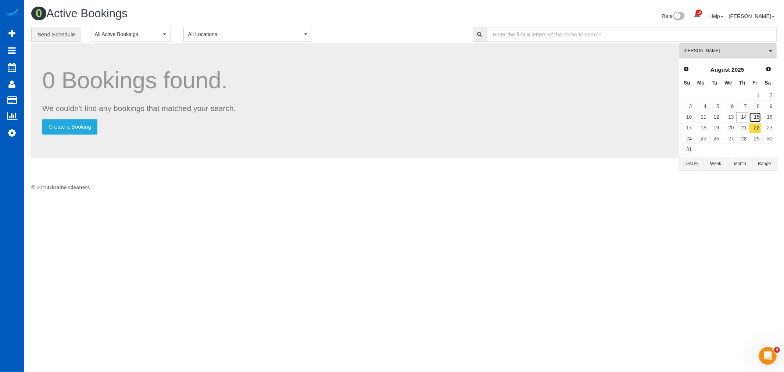
click at [754, 119] on link "15" at bounding box center [755, 117] width 12 height 10
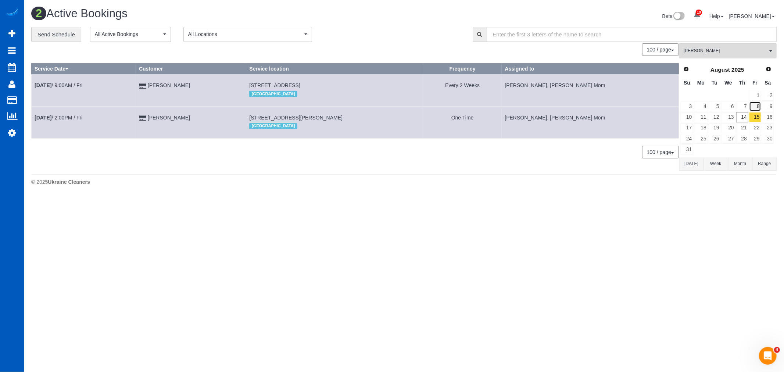
click at [755, 107] on link "8" at bounding box center [755, 106] width 12 height 10
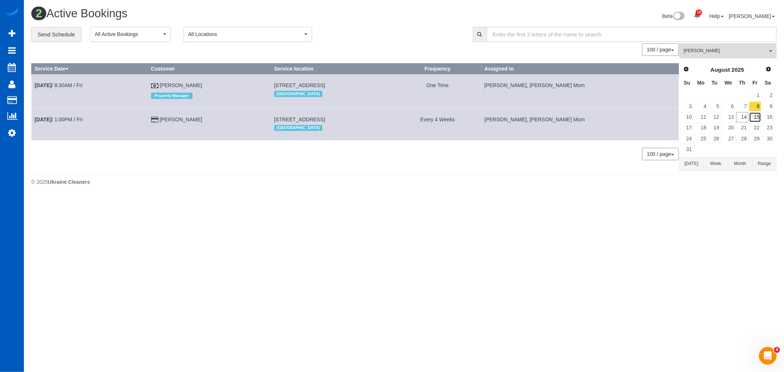
click at [756, 119] on link "15" at bounding box center [755, 117] width 12 height 10
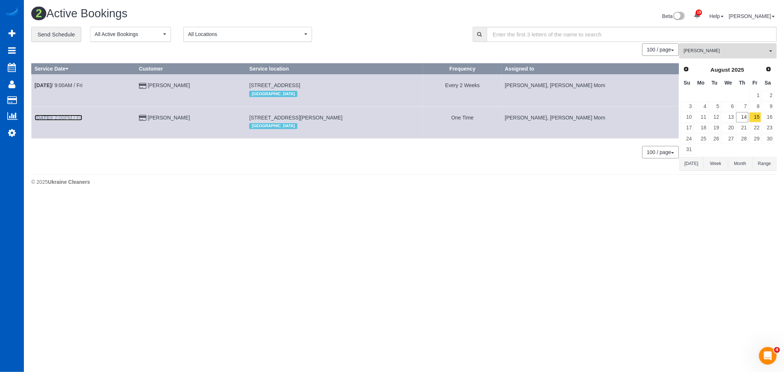
click at [60, 120] on link "Aug 15th / 2:00PM / Fri" at bounding box center [59, 118] width 48 height 6
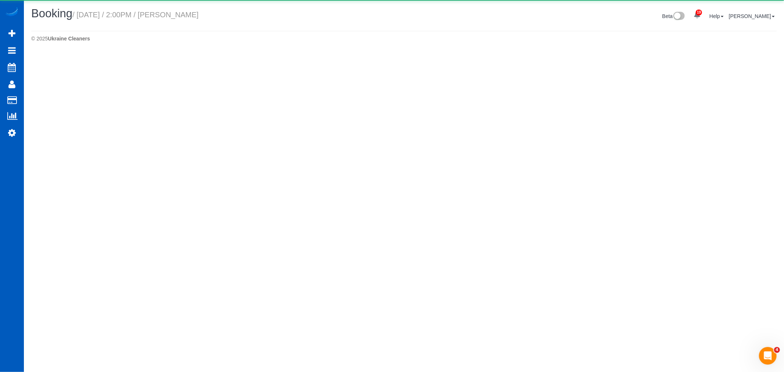
select select "CA"
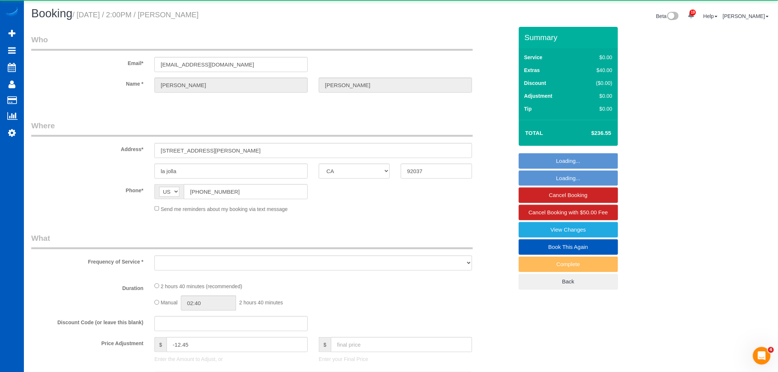
select select "object:2878"
select select "string:fspay-3d7837c7-0cf0-4bc6-a95b-a27ad558bca5"
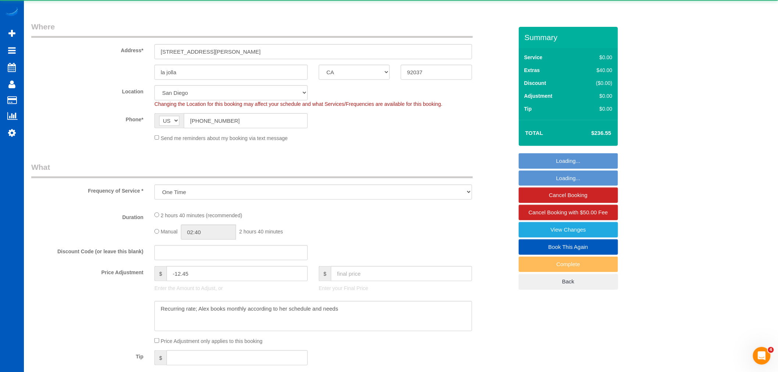
select select "object:3038"
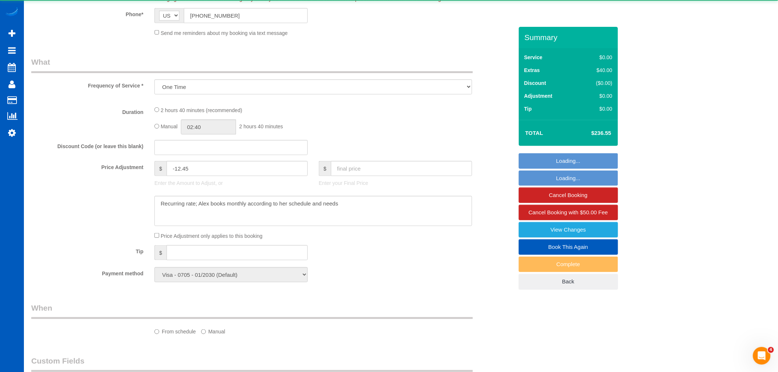
select select "199"
select select "spot10"
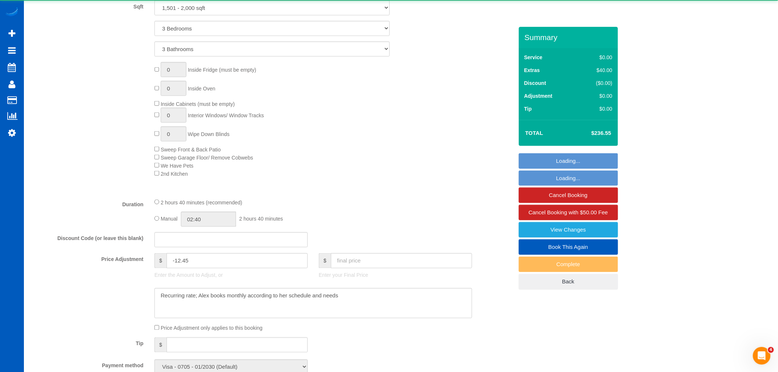
select select "1501"
select select "3"
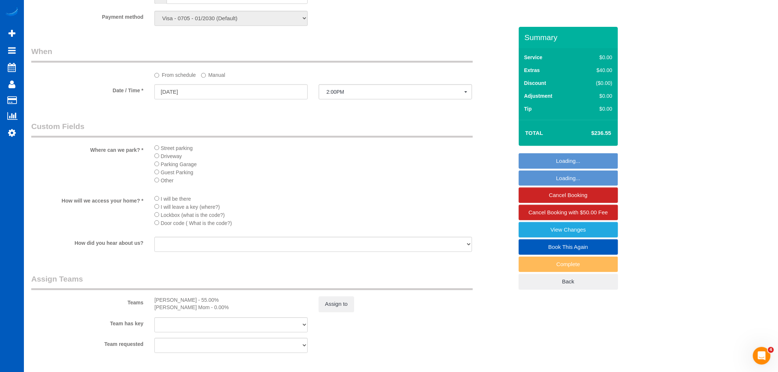
scroll to position [694, 0]
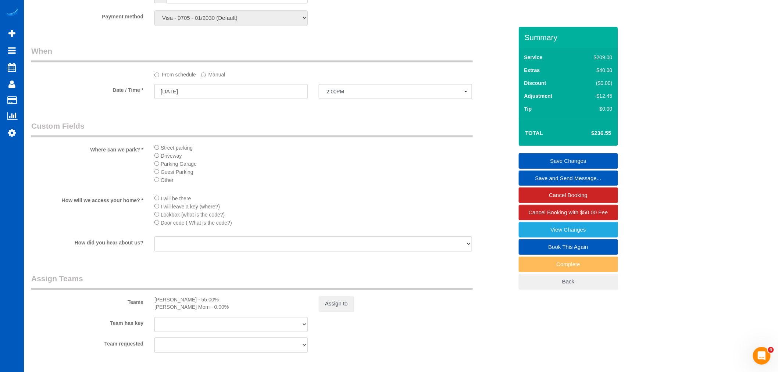
click at [189, 100] on div at bounding box center [230, 99] width 153 height 1
click at [197, 99] on input "08/15/2025" at bounding box center [230, 91] width 153 height 15
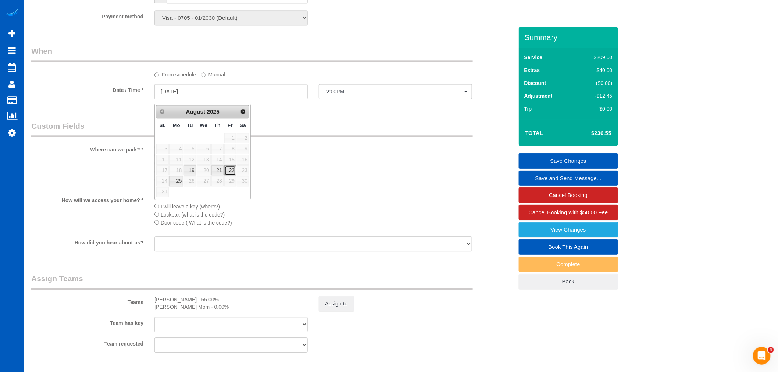
click at [234, 172] on link "22" at bounding box center [230, 170] width 12 height 10
type input "08/22/2025"
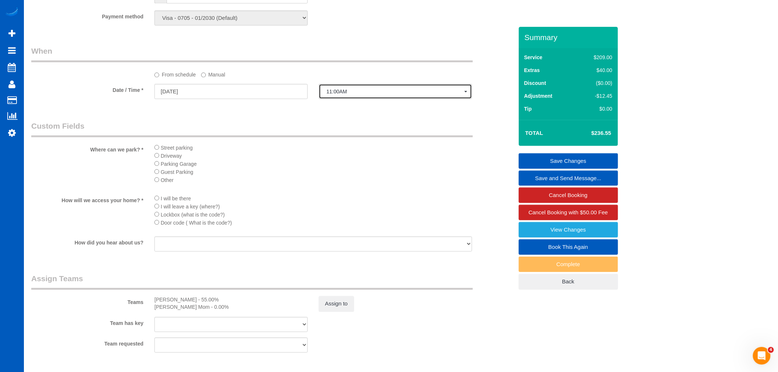
click at [357, 99] on button "11:00AM" at bounding box center [395, 91] width 153 height 15
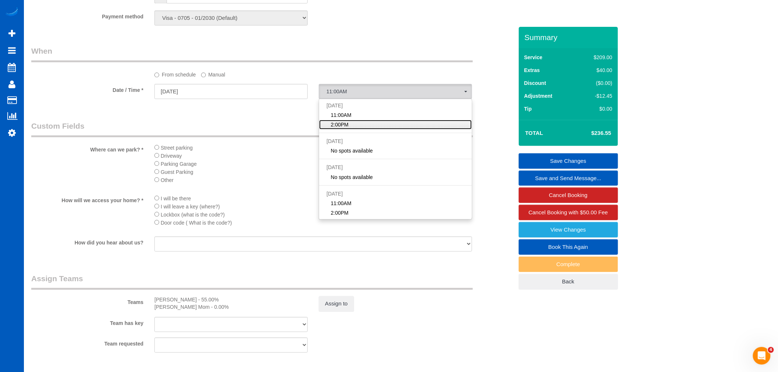
click at [356, 127] on link "2:00PM" at bounding box center [395, 125] width 152 height 10
select select "spot17"
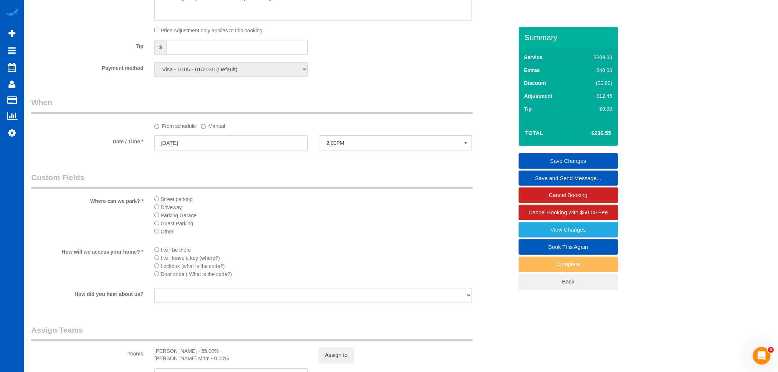
scroll to position [653, 0]
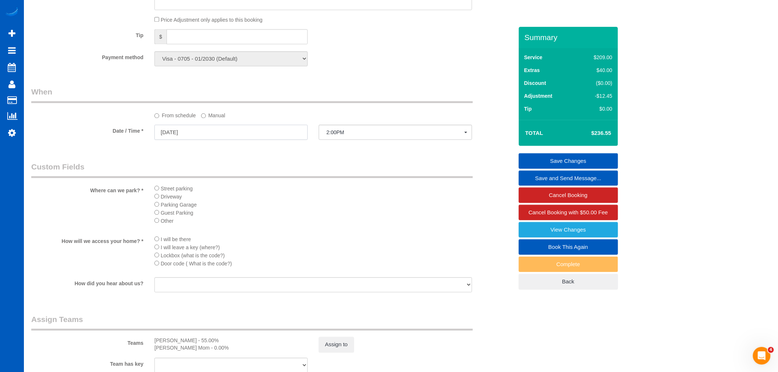
click at [217, 140] on input "08/22/2025" at bounding box center [230, 132] width 153 height 15
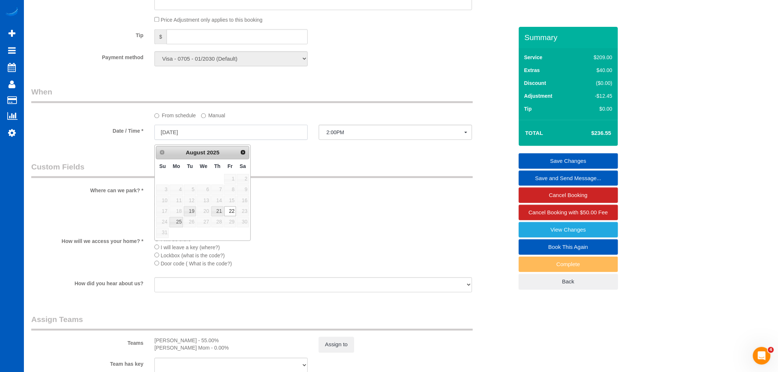
click at [217, 140] on input "08/22/2025" at bounding box center [230, 132] width 153 height 15
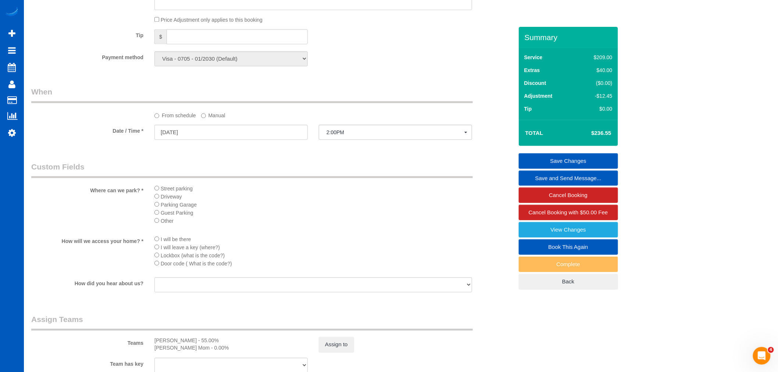
click at [570, 161] on link "Save Changes" at bounding box center [567, 160] width 99 height 15
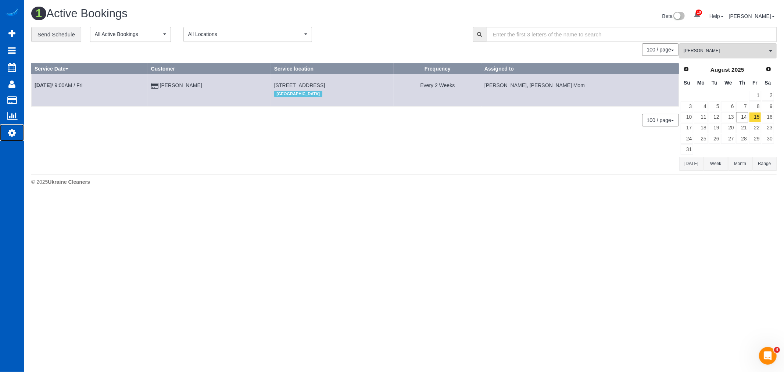
click at [10, 136] on icon at bounding box center [12, 132] width 8 height 9
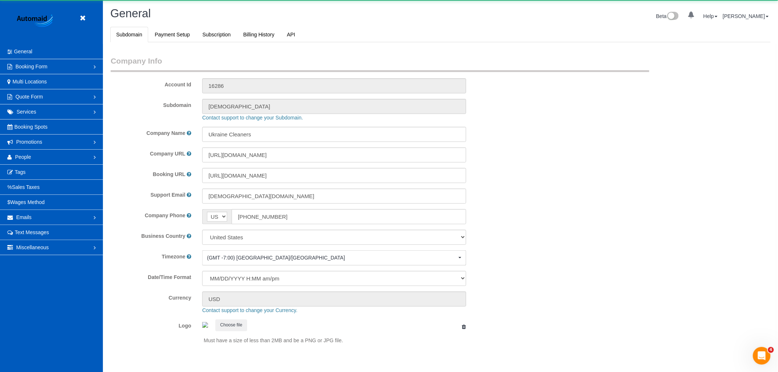
select select "1"
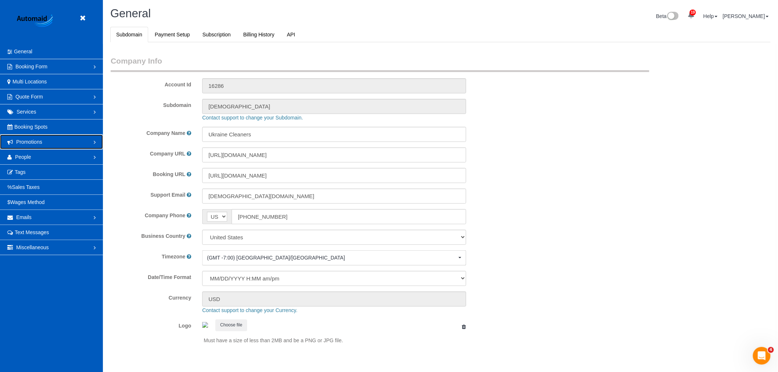
click at [52, 141] on link "Promotions" at bounding box center [51, 141] width 103 height 15
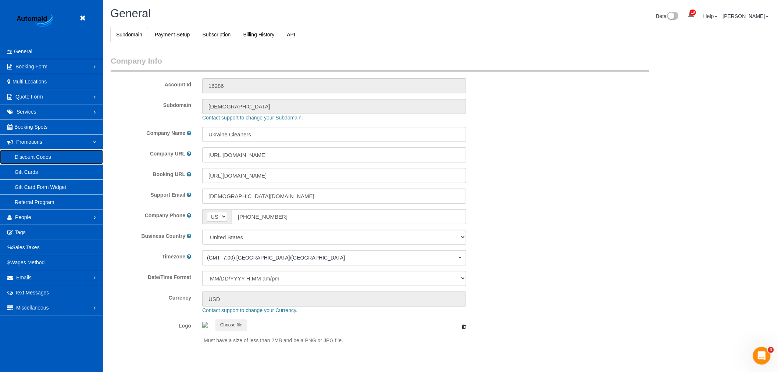
click at [50, 159] on link "Discount Codes" at bounding box center [51, 157] width 103 height 15
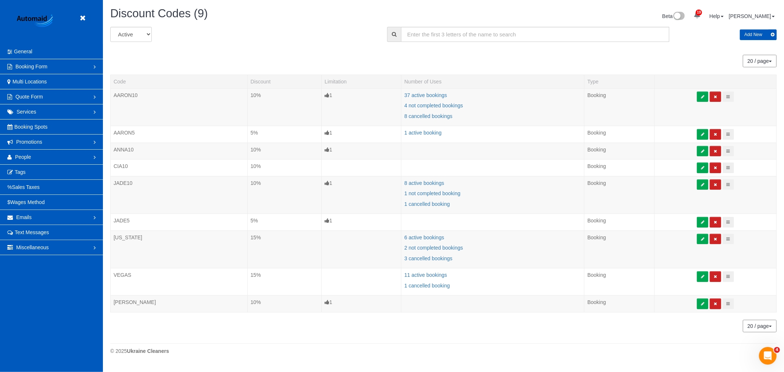
click at [750, 41] on div "All Active Archived Add New" at bounding box center [443, 37] width 677 height 21
click at [754, 39] on button "Add New" at bounding box center [758, 34] width 37 height 11
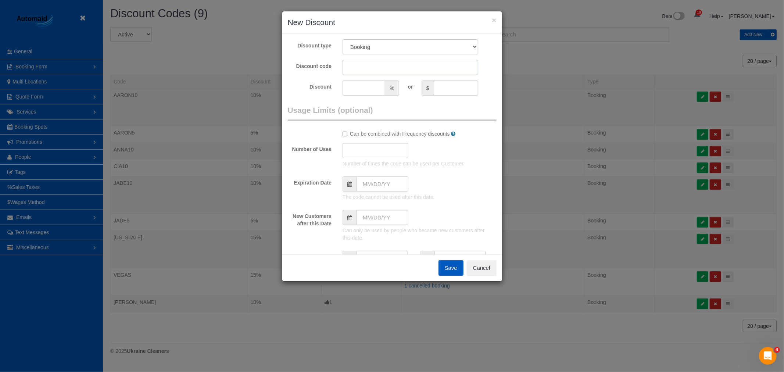
click at [363, 70] on input "text" at bounding box center [410, 67] width 136 height 15
type input "CINDY10"
click at [364, 93] on input "text" at bounding box center [363, 87] width 43 height 15
type input "10"
click at [403, 114] on legend "Usage Limits (optional)" at bounding box center [392, 113] width 209 height 17
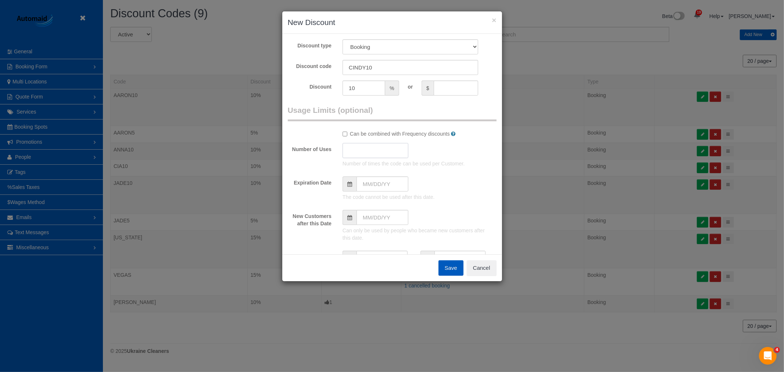
click at [352, 150] on input "text" at bounding box center [375, 150] width 66 height 15
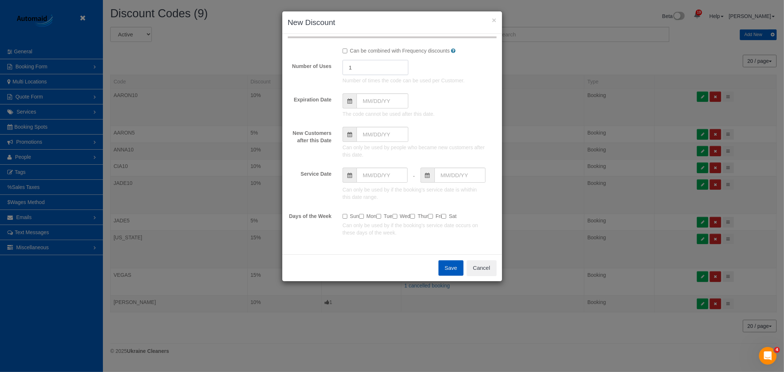
scroll to position [94, 0]
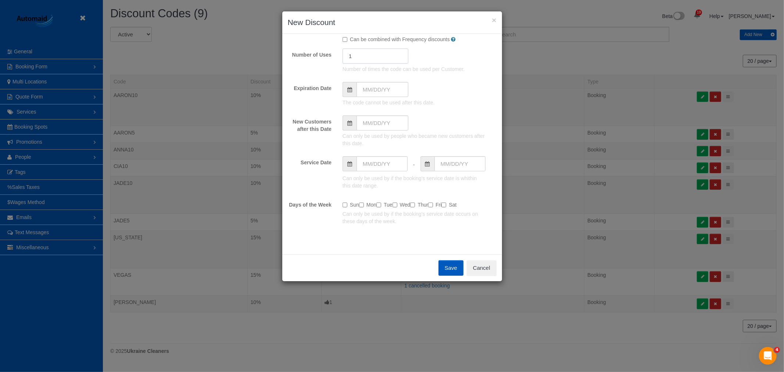
type input "1"
click at [461, 137] on span "Can only be used by people who became new customers after this date." at bounding box center [413, 139] width 143 height 15
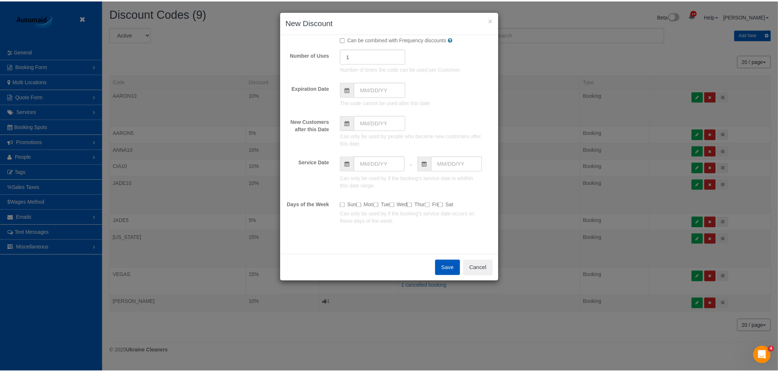
scroll to position [0, 0]
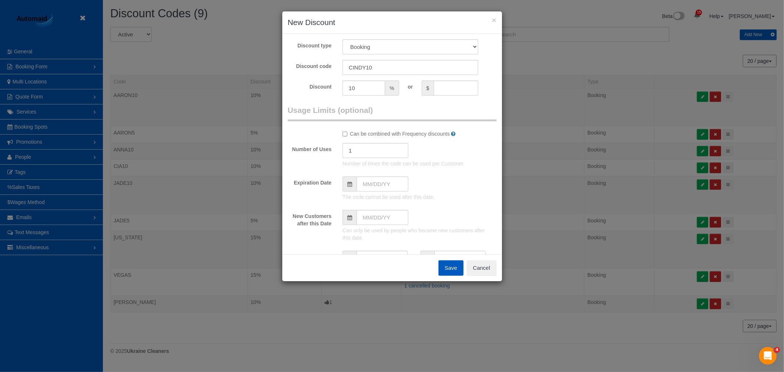
click at [449, 269] on button "Save" at bounding box center [450, 267] width 25 height 15
type input "0"
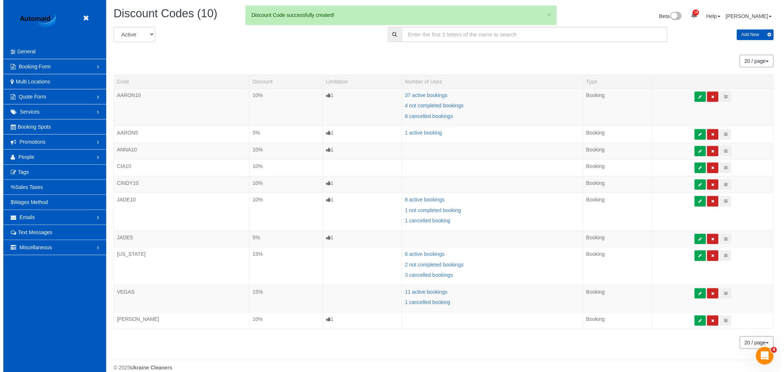
scroll to position [383, 778]
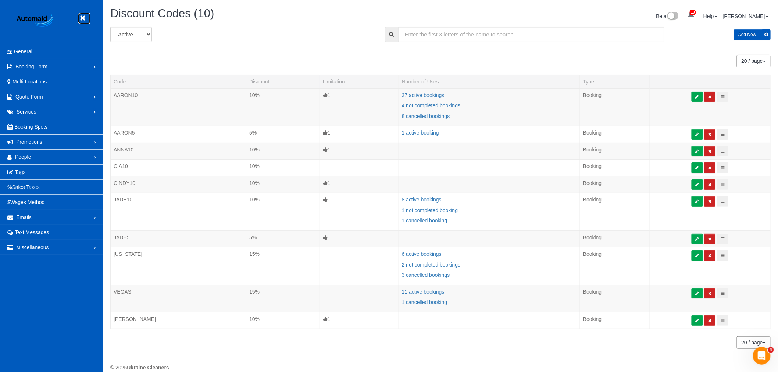
click at [87, 20] on link at bounding box center [84, 18] width 11 height 11
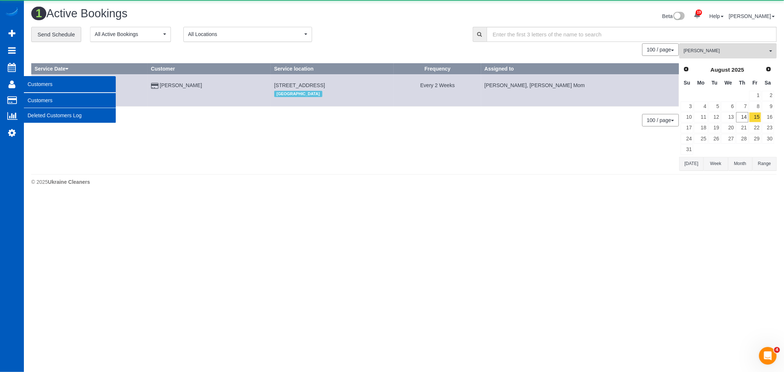
scroll to position [197, 784]
click at [59, 96] on link "Customers" at bounding box center [70, 100] width 92 height 15
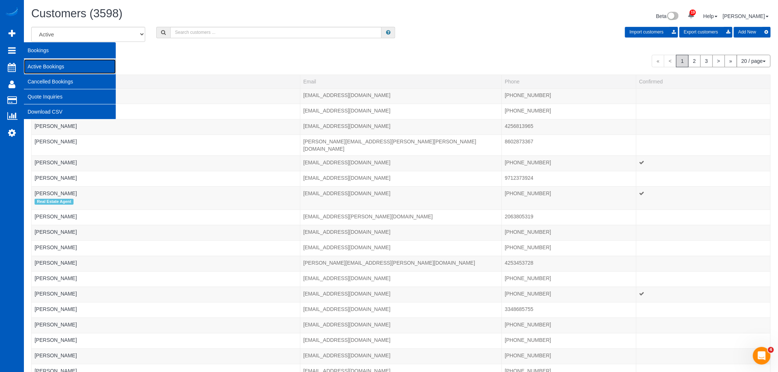
click at [53, 65] on link "Active Bookings" at bounding box center [70, 66] width 92 height 15
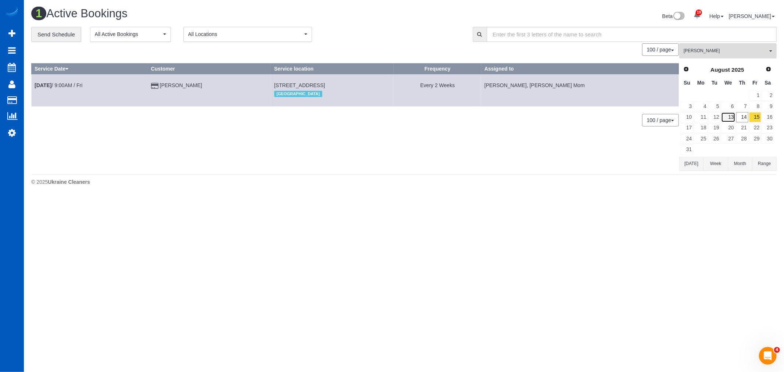
click at [724, 119] on link "13" at bounding box center [728, 117] width 14 height 10
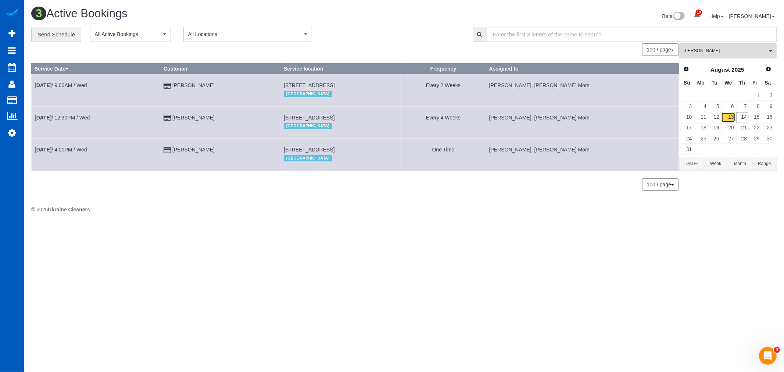
click at [721, 118] on link "13" at bounding box center [728, 117] width 14 height 10
click at [718, 116] on link "12" at bounding box center [714, 117] width 12 height 10
click at [714, 51] on span "[PERSON_NAME]" at bounding box center [725, 51] width 84 height 6
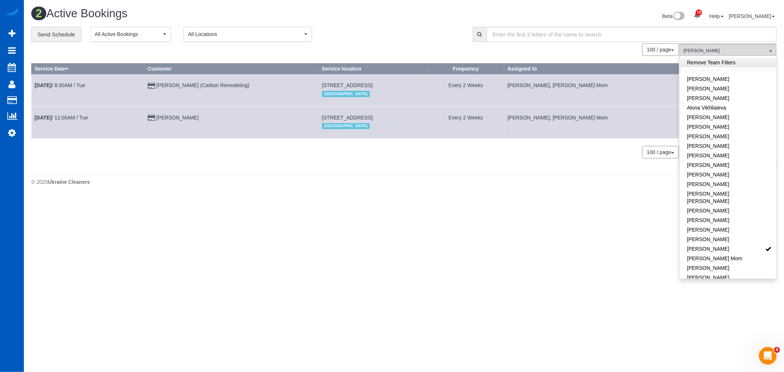
click at [714, 62] on link "Remove Team Filters" at bounding box center [727, 63] width 97 height 10
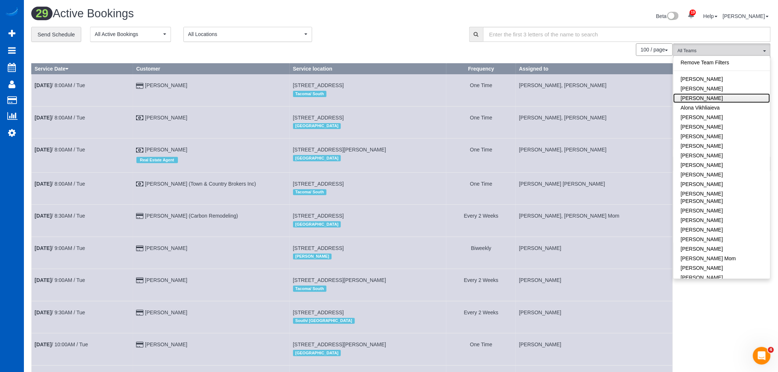
click at [707, 98] on link "[PERSON_NAME]" at bounding box center [721, 98] width 97 height 10
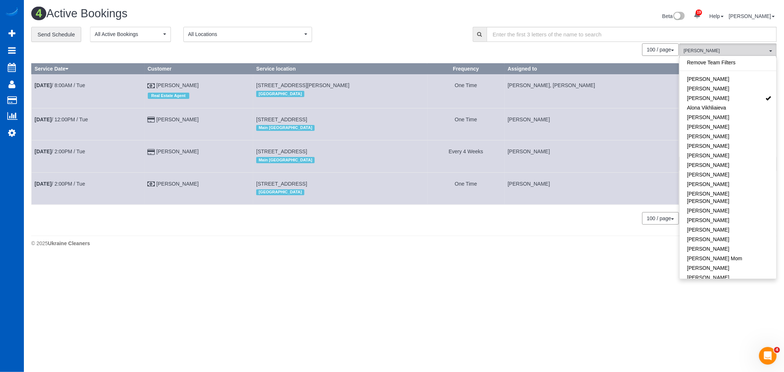
click at [195, 283] on body "19 Beta Your Notifications You have 0 alerts × You have 4 to charge for 08/12/2…" at bounding box center [392, 186] width 784 height 372
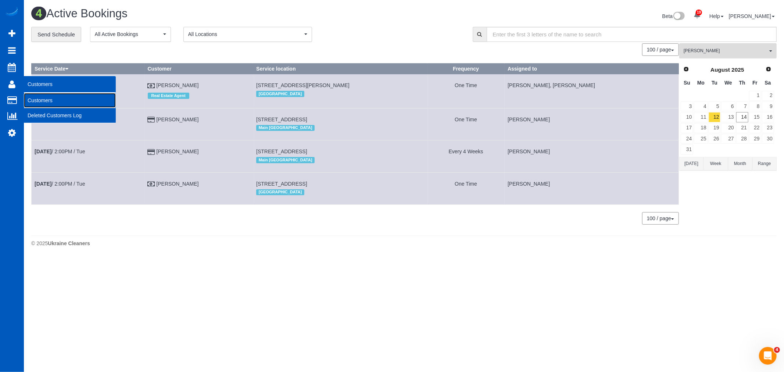
click at [41, 100] on link "Customers" at bounding box center [70, 100] width 92 height 15
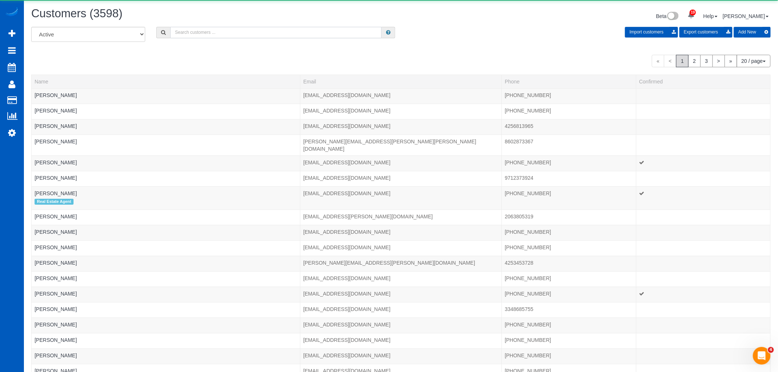
click at [214, 31] on input "text" at bounding box center [275, 32] width 211 height 11
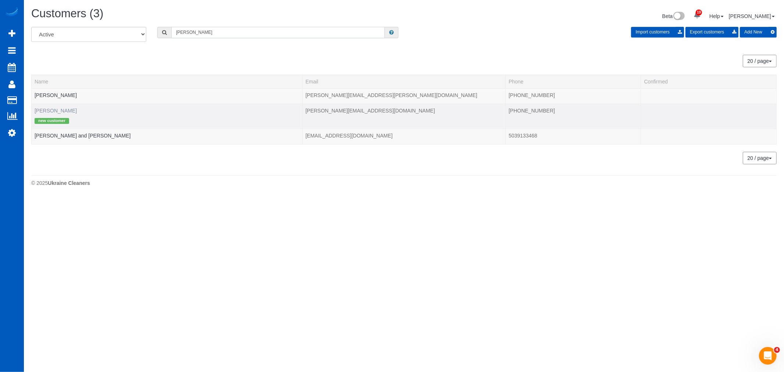
type input "gordon"
click at [46, 109] on link "[PERSON_NAME]" at bounding box center [56, 111] width 42 height 6
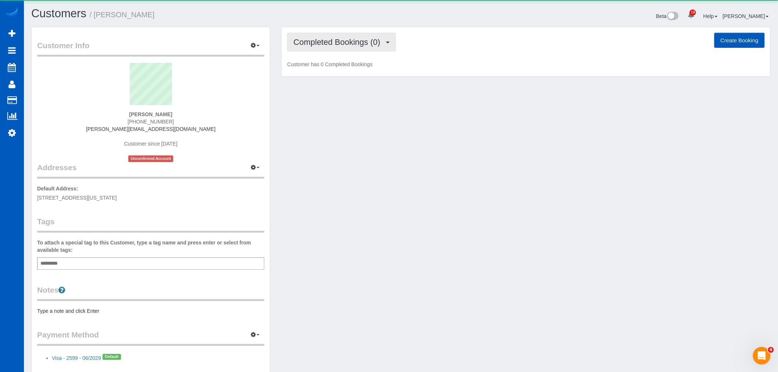
click at [337, 46] on span "Completed Bookings (0)" at bounding box center [338, 41] width 90 height 9
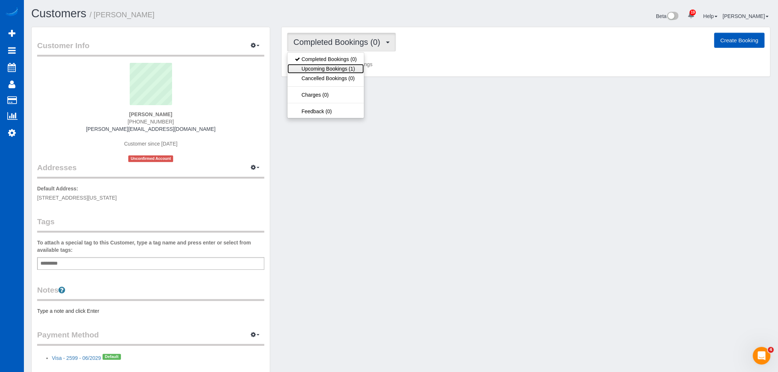
click at [344, 70] on link "Upcoming Bookings (1)" at bounding box center [325, 69] width 76 height 10
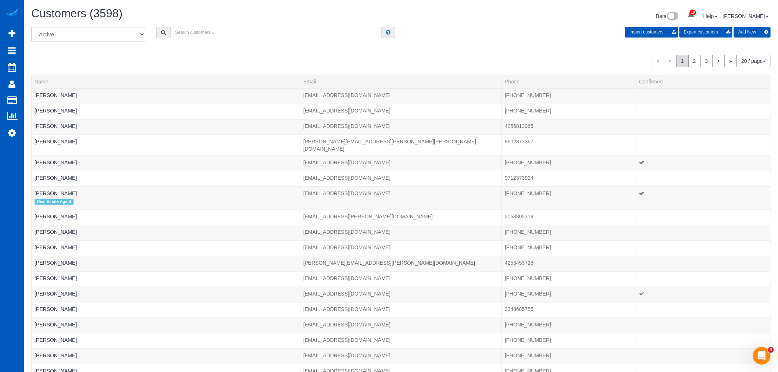
click at [206, 28] on input "text" at bounding box center [275, 32] width 211 height 11
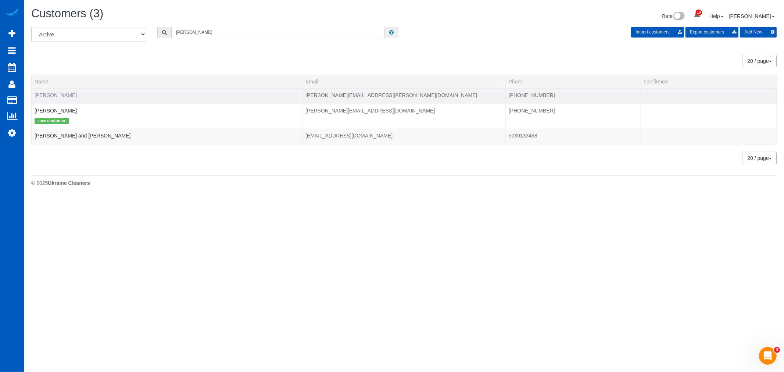
type input "gordon"
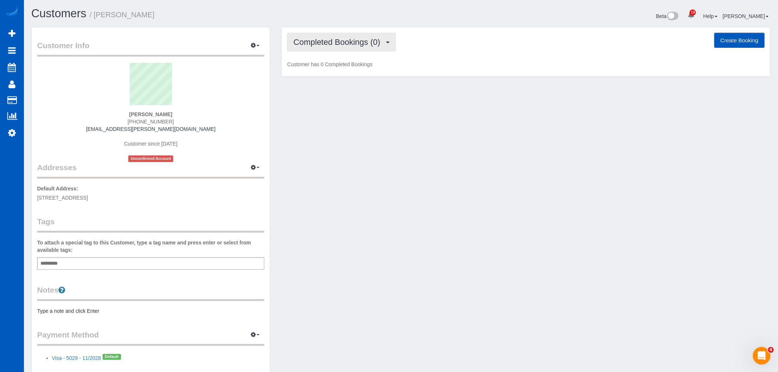
click at [340, 46] on span "Completed Bookings (0)" at bounding box center [338, 41] width 90 height 9
click at [335, 69] on link "Upcoming Bookings (1)" at bounding box center [325, 69] width 76 height 10
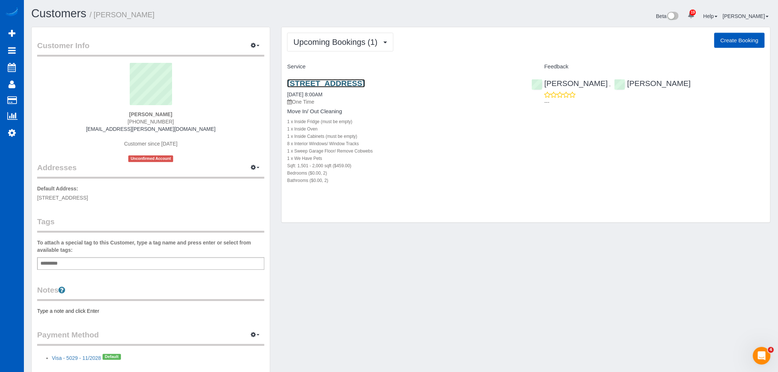
click at [365, 82] on link "[STREET_ADDRESS]" at bounding box center [326, 83] width 78 height 8
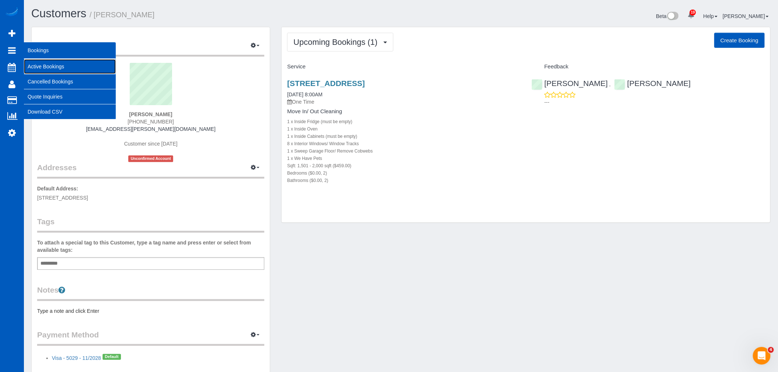
click at [68, 65] on link "Active Bookings" at bounding box center [70, 66] width 92 height 15
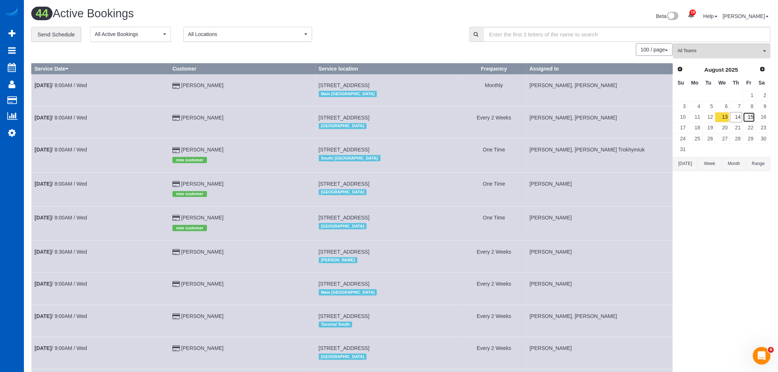
click at [747, 113] on link "15" at bounding box center [749, 117] width 12 height 10
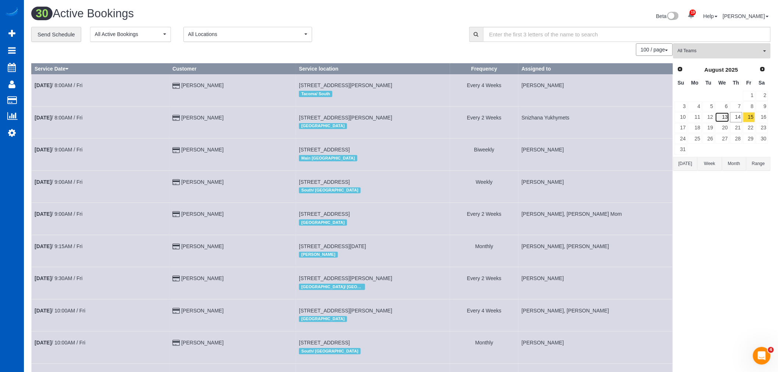
click at [725, 118] on link "13" at bounding box center [722, 117] width 14 height 10
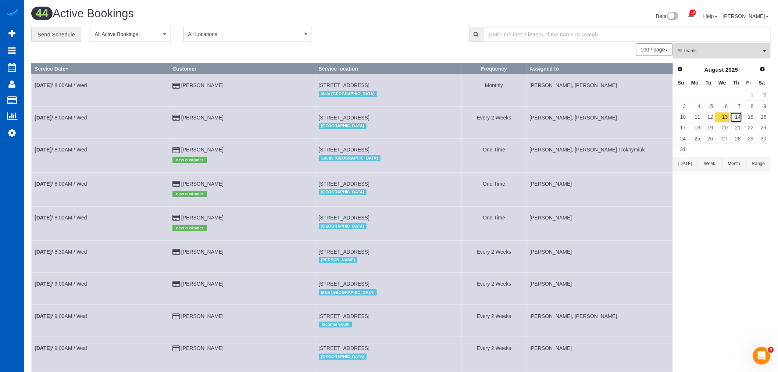
click at [737, 117] on link "14" at bounding box center [736, 117] width 12 height 10
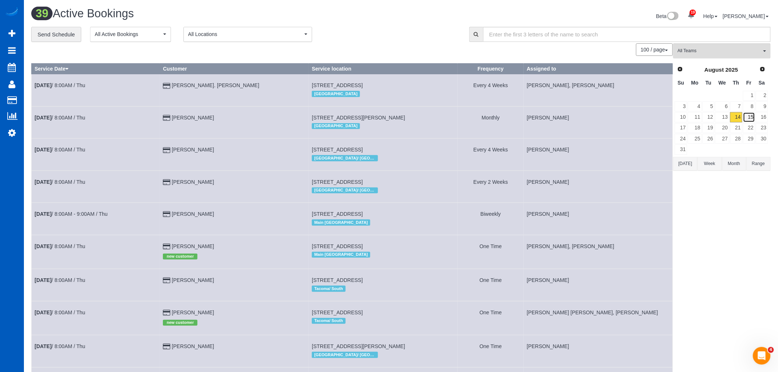
click at [748, 119] on link "15" at bounding box center [749, 117] width 12 height 10
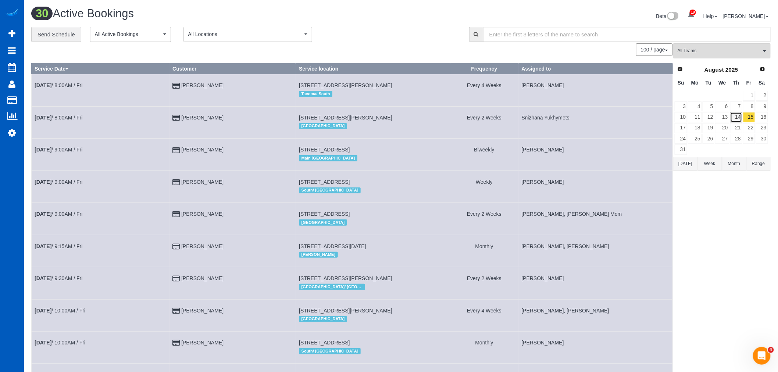
click at [731, 119] on link "14" at bounding box center [736, 117] width 12 height 10
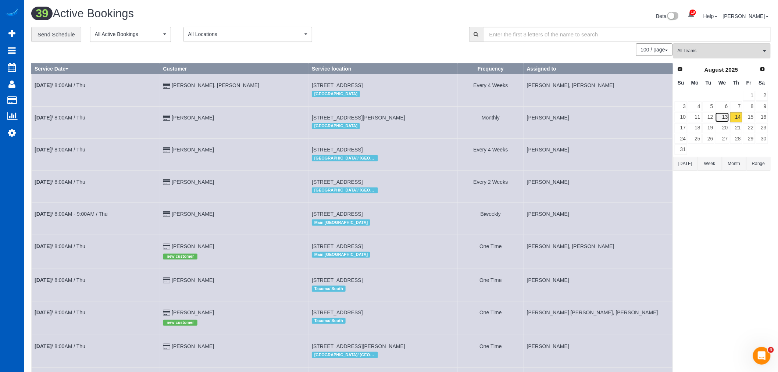
click at [724, 119] on link "13" at bounding box center [722, 117] width 14 height 10
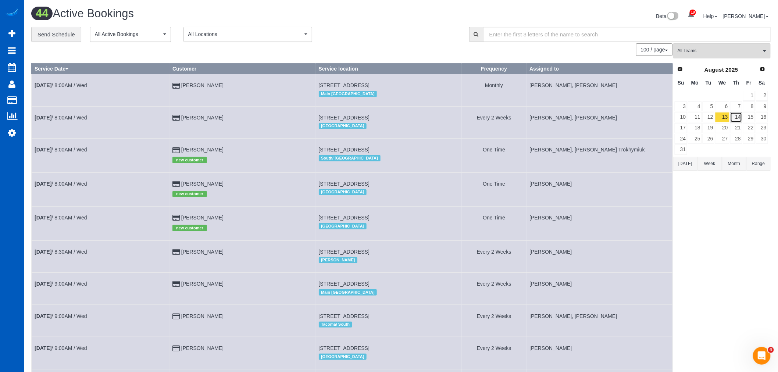
click at [740, 119] on link "14" at bounding box center [736, 117] width 12 height 10
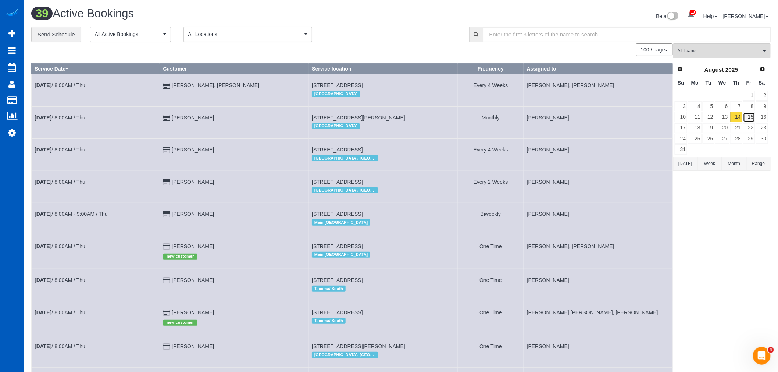
click at [747, 119] on link "15" at bounding box center [749, 117] width 12 height 10
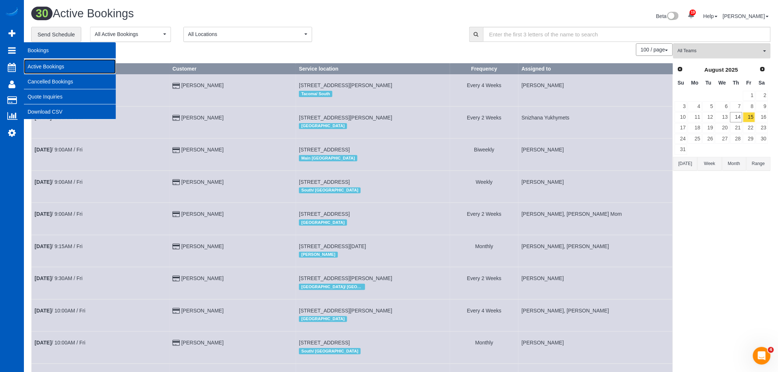
click at [81, 71] on link "Active Bookings" at bounding box center [70, 66] width 92 height 15
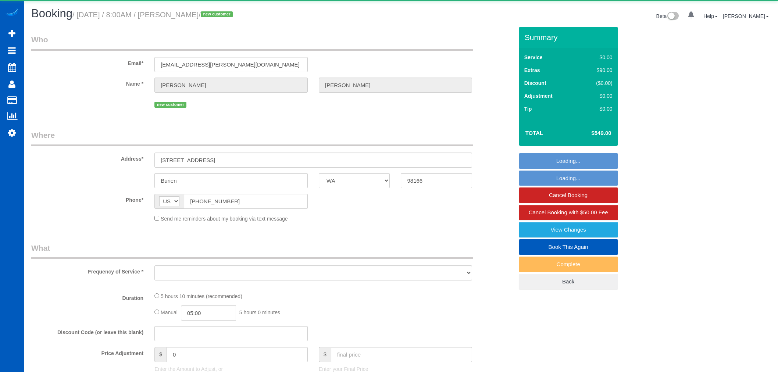
select select "WA"
select select "object:1098"
select select "string:fspay-9ae613e5-74e2-4e5f-81f0-8fa238262cf4"
select select "199"
select select "1501"
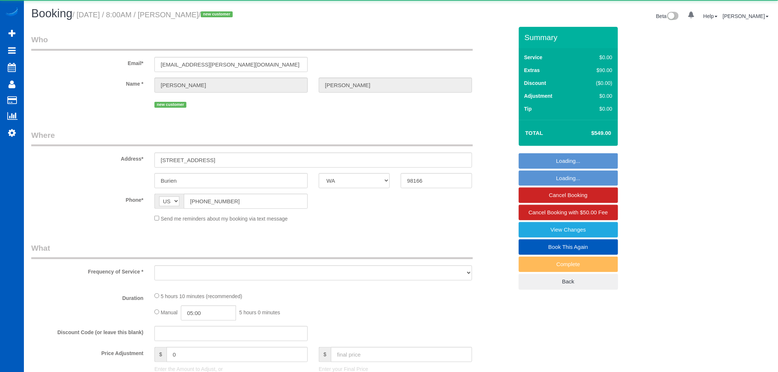
select select "2"
select select "spot1"
select select "number:8"
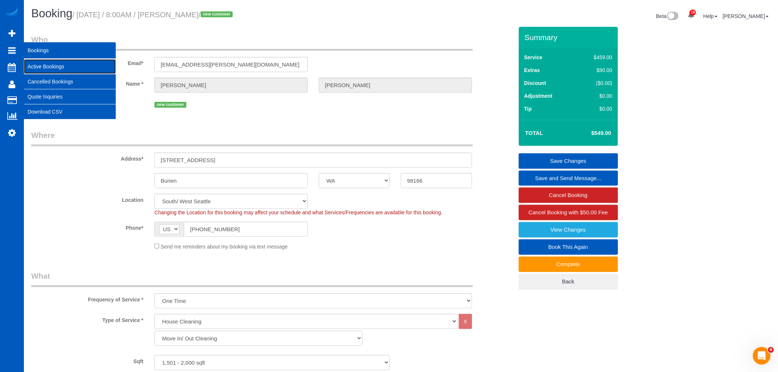
click at [34, 63] on link "Active Bookings" at bounding box center [70, 66] width 92 height 15
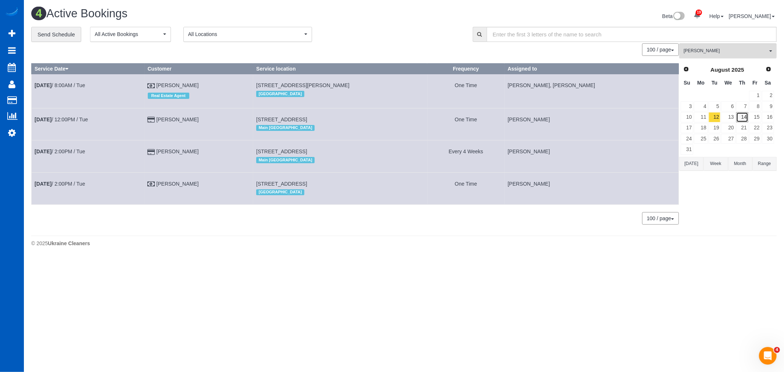
click at [737, 119] on link "14" at bounding box center [742, 117] width 12 height 10
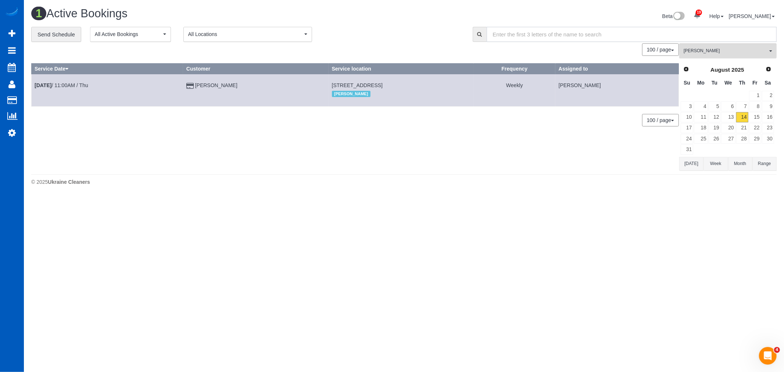
click at [709, 41] on input "text" at bounding box center [632, 34] width 290 height 15
click at [708, 51] on span "[PERSON_NAME]" at bounding box center [725, 51] width 84 height 6
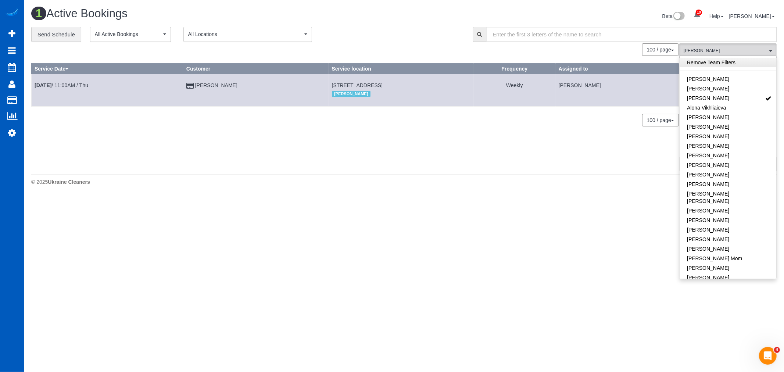
click at [715, 67] on link "Remove Team Filters" at bounding box center [727, 63] width 97 height 10
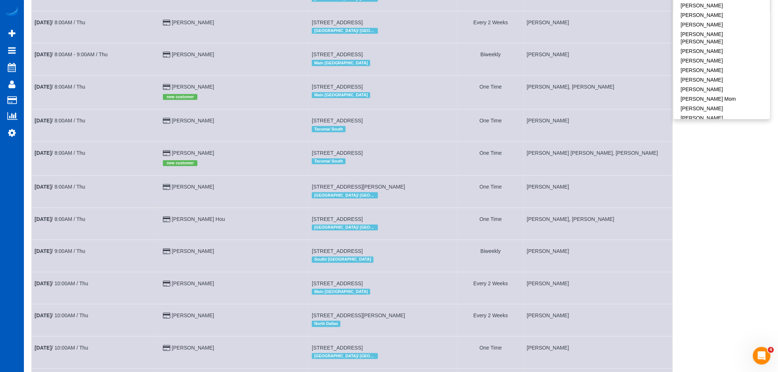
scroll to position [163, 0]
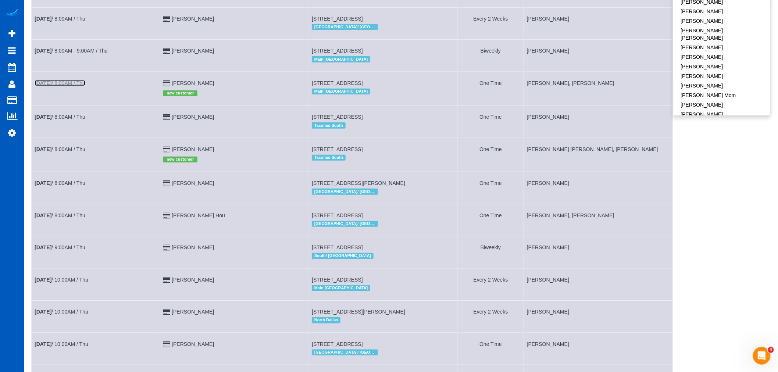
click at [72, 84] on link "[DATE] 8:00AM / Thu" at bounding box center [60, 83] width 51 height 6
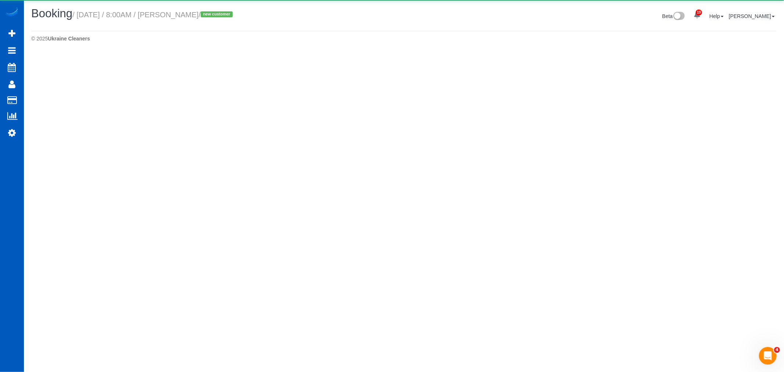
select select "WA"
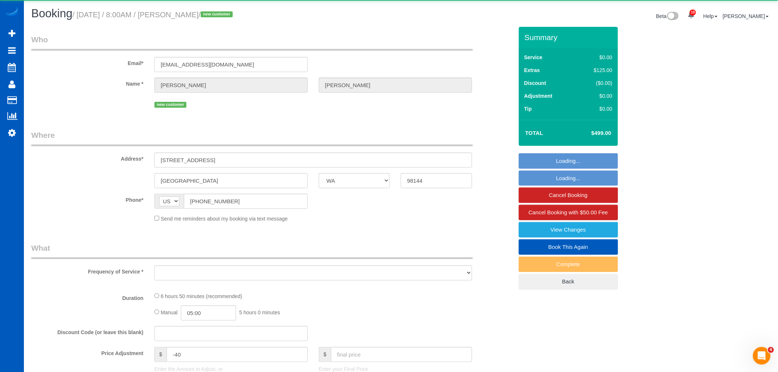
select select "object:2789"
select select "string:fspay-7ee2994a-a8a8-4c0c-9a50-eaffb7750901"
select select "199"
select select "1001"
select select "3"
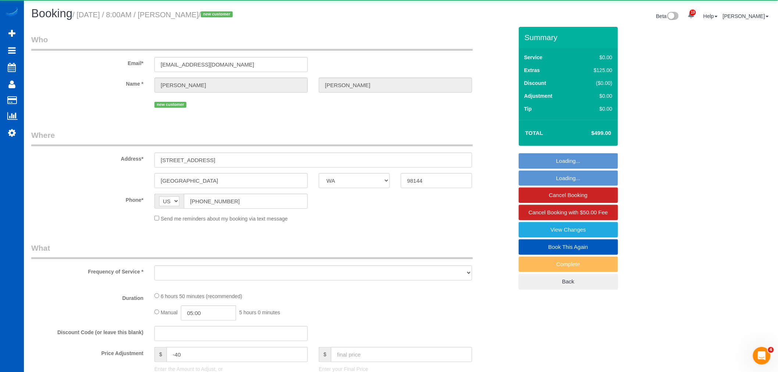
select select "2"
select select "spot7"
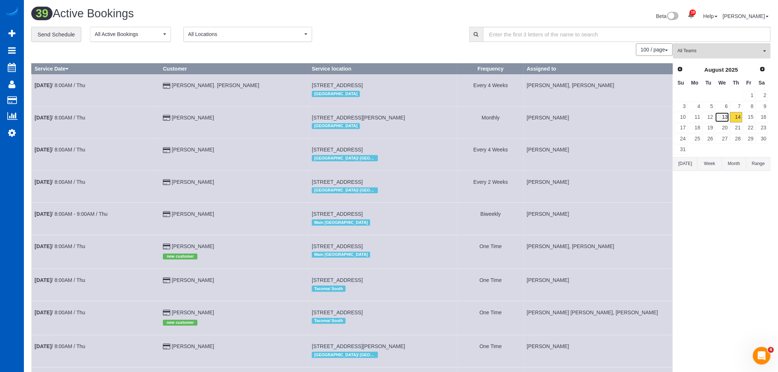
click at [719, 122] on link "13" at bounding box center [722, 117] width 14 height 10
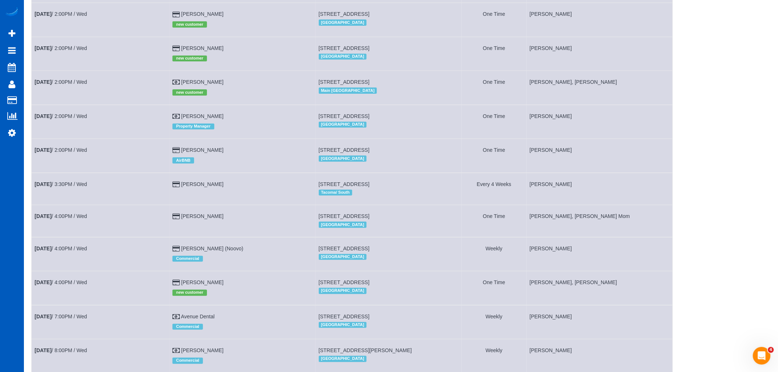
scroll to position [1235, 0]
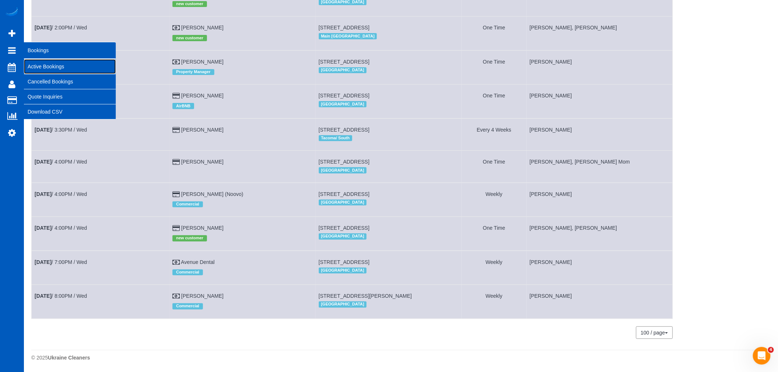
click at [37, 60] on link "Active Bookings" at bounding box center [70, 66] width 92 height 15
